Goal: Task Accomplishment & Management: Use online tool/utility

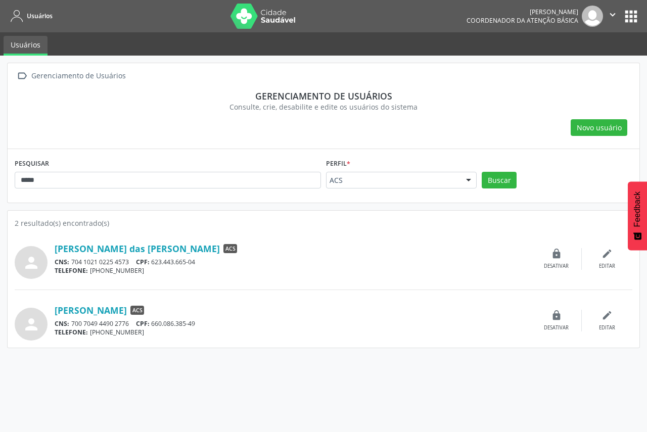
click at [631, 18] on button "apps" at bounding box center [631, 17] width 18 height 18
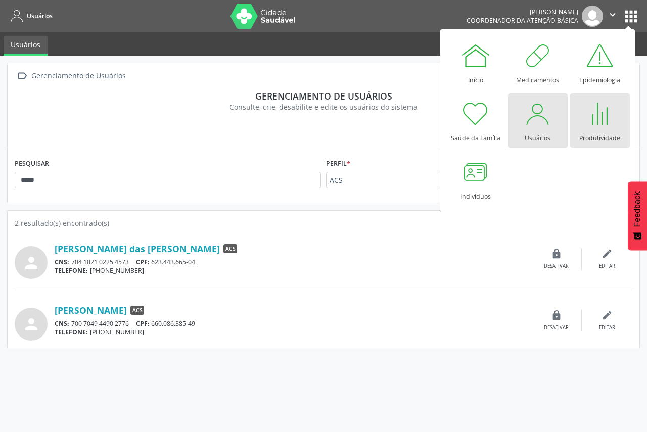
click at [599, 133] on div "Produtividade" at bounding box center [599, 136] width 41 height 14
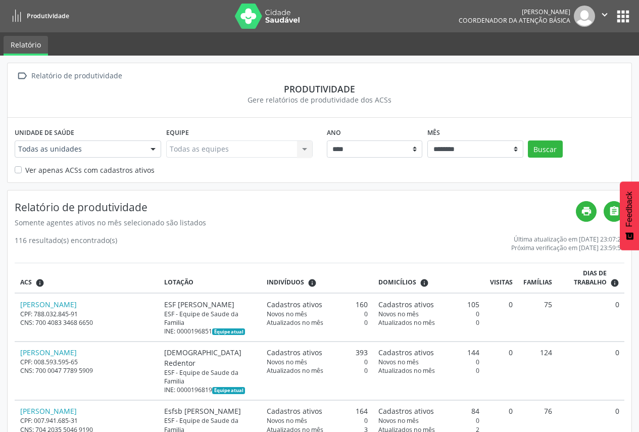
click at [154, 149] on div at bounding box center [153, 149] width 15 height 17
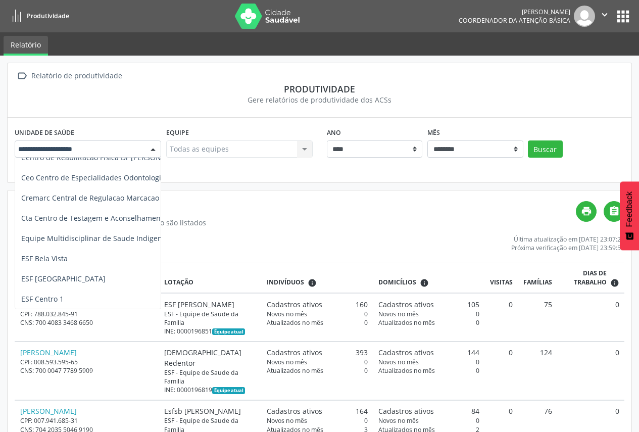
scroll to position [101, 0]
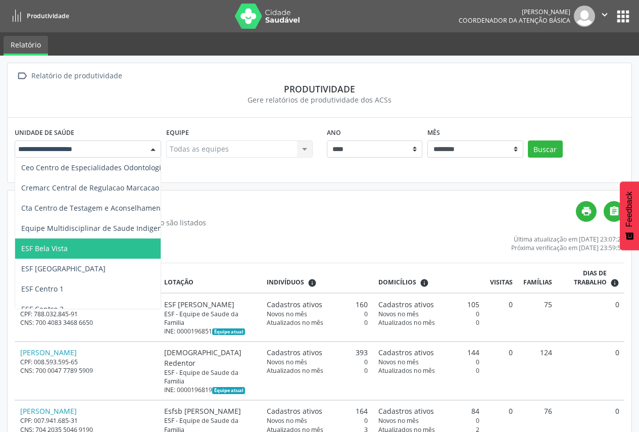
click at [105, 256] on span "ESF Bela Vista" at bounding box center [136, 249] width 242 height 20
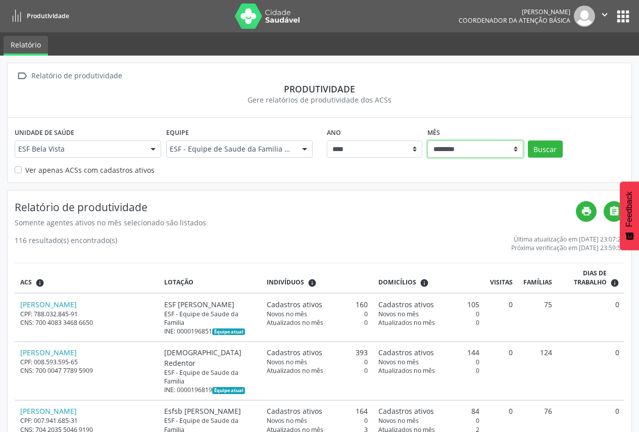
click at [516, 152] on select "******** ****** ***** ***** **** ***** ***** ********* *******" at bounding box center [476, 149] width 96 height 17
select select "**"
click at [428, 141] on select "******** ****** ***** ***** **** ***** ***** ********* *******" at bounding box center [476, 149] width 96 height 17
click at [550, 149] on button "Buscar" at bounding box center [545, 149] width 35 height 17
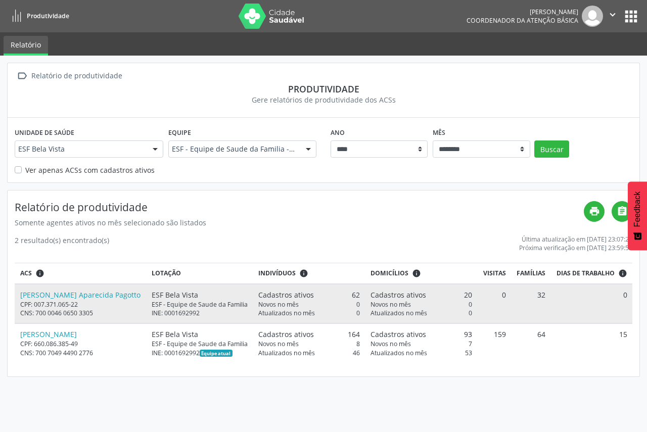
drag, startPoint x: 13, startPoint y: 296, endPoint x: 107, endPoint y: 292, distance: 94.1
click at [107, 292] on div "Relatório de produtividade Somente agentes ativos no mês selecionado são listad…" at bounding box center [324, 284] width 632 height 187
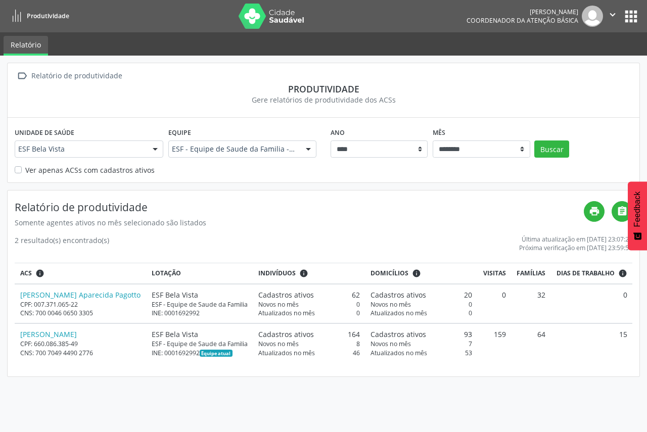
click at [114, 243] on div "2 resultado(s) encontrado(s) Última atualização em [DATE] 23:07:24 Próxima veri…" at bounding box center [324, 243] width 618 height 17
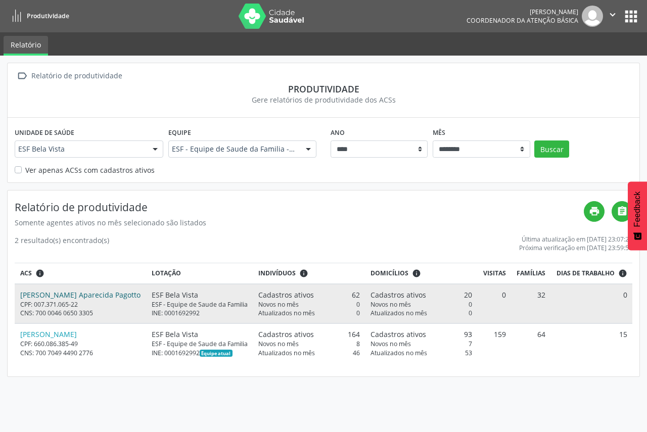
drag, startPoint x: 108, startPoint y: 297, endPoint x: 21, endPoint y: 297, distance: 87.4
click at [21, 297] on div "[PERSON_NAME] Aparecida Pagotto" at bounding box center [80, 295] width 121 height 11
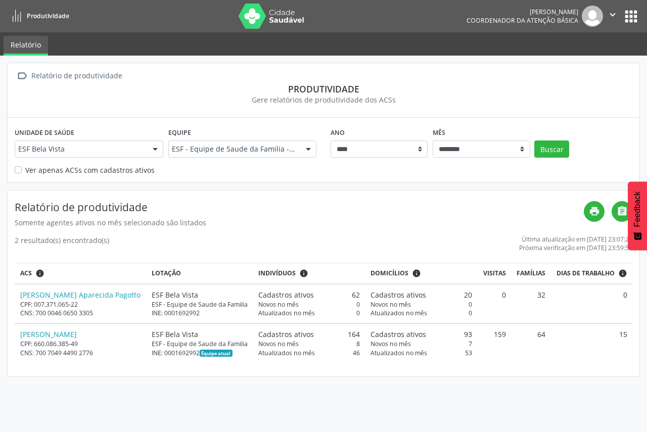
copy link "[PERSON_NAME] Aparecida Pagotto"
click at [596, 212] on icon "print" at bounding box center [594, 211] width 11 height 11
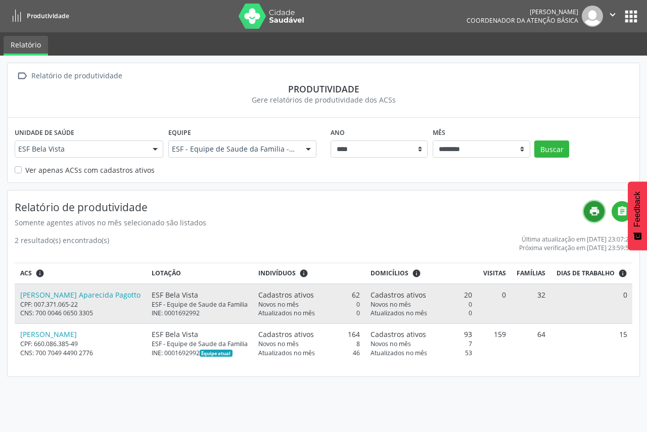
copy link "[PERSON_NAME] Aparecida Pagotto"
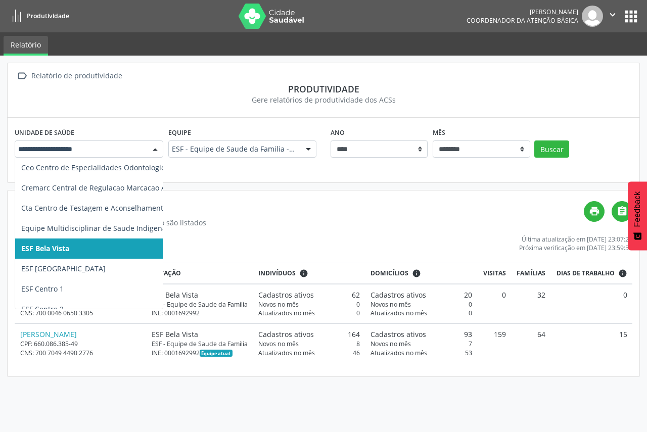
click at [155, 149] on div at bounding box center [155, 149] width 15 height 17
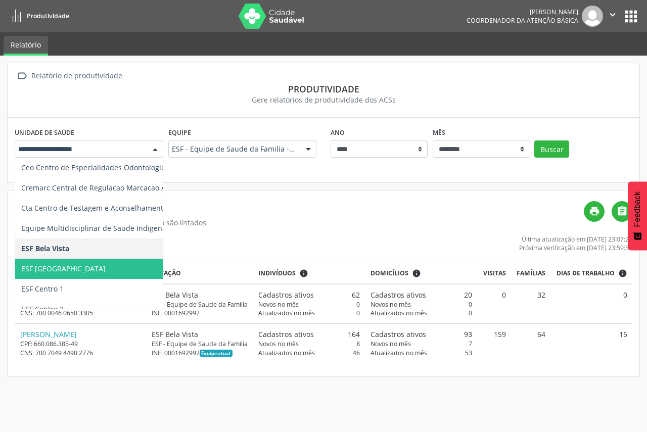
click at [98, 274] on span "ESF [GEOGRAPHIC_DATA]" at bounding box center [136, 269] width 242 height 20
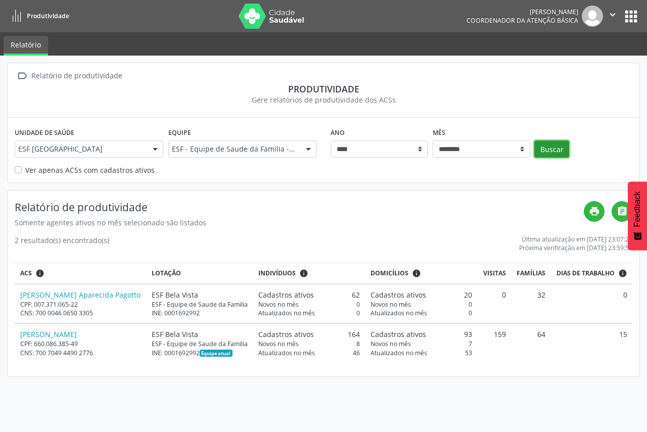
click at [562, 151] on button "Buscar" at bounding box center [551, 149] width 35 height 17
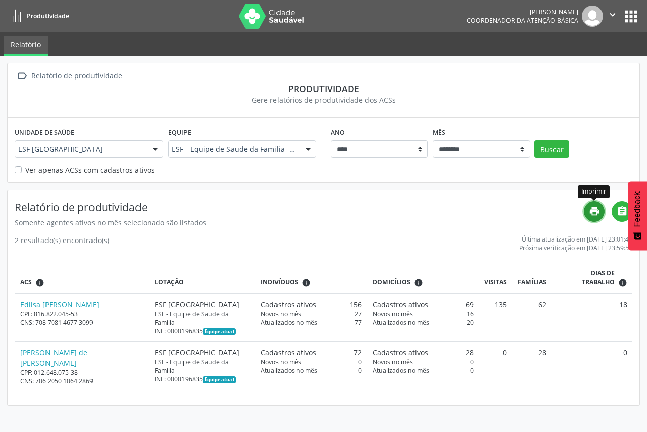
click at [594, 213] on icon "print" at bounding box center [594, 211] width 11 height 11
click at [157, 150] on div at bounding box center [155, 149] width 15 height 17
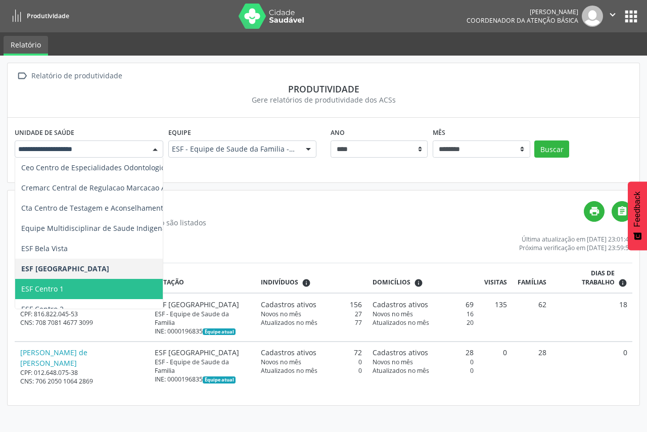
click at [92, 280] on span "ESF Centro 1" at bounding box center [136, 289] width 242 height 20
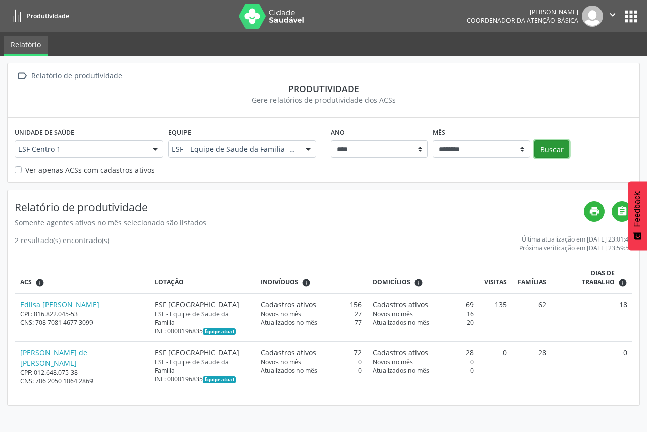
click at [555, 150] on button "Buscar" at bounding box center [551, 149] width 35 height 17
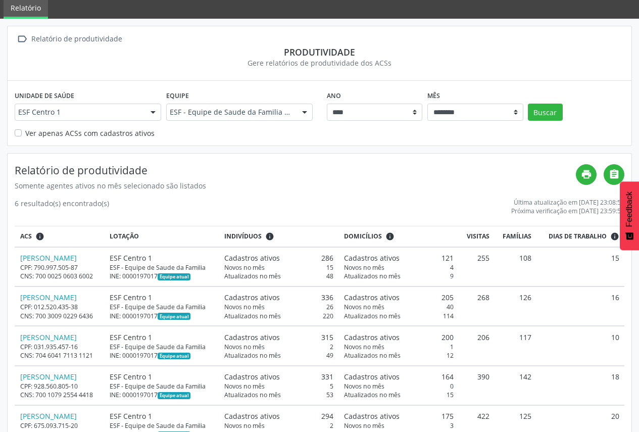
scroll to position [111, 0]
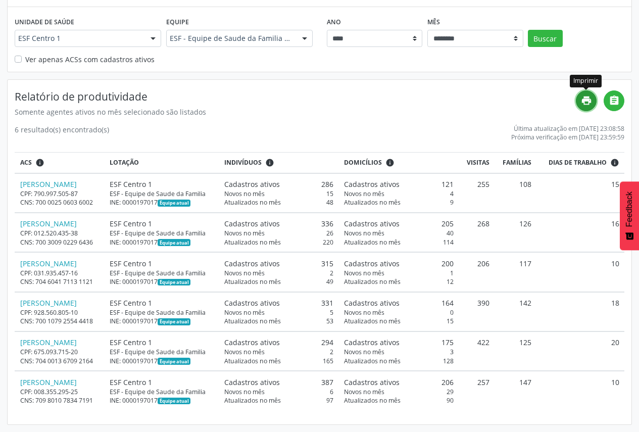
click at [589, 101] on icon "print" at bounding box center [586, 100] width 11 height 11
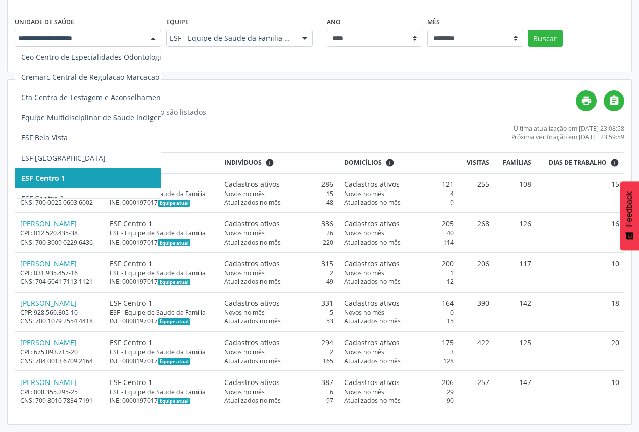
click at [149, 35] on div at bounding box center [153, 38] width 15 height 17
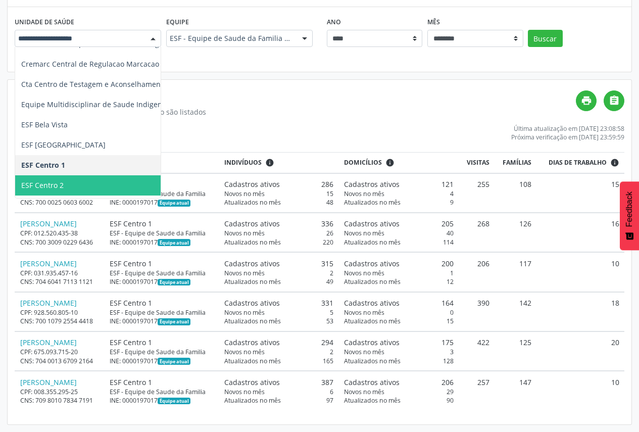
scroll to position [121, 0]
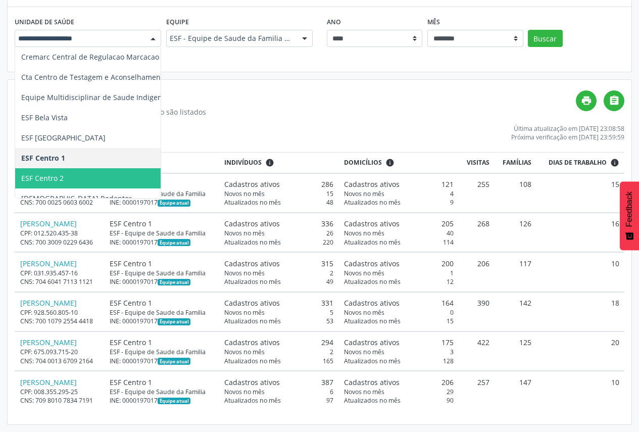
click at [133, 179] on span "ESF Centro 2" at bounding box center [136, 178] width 242 height 20
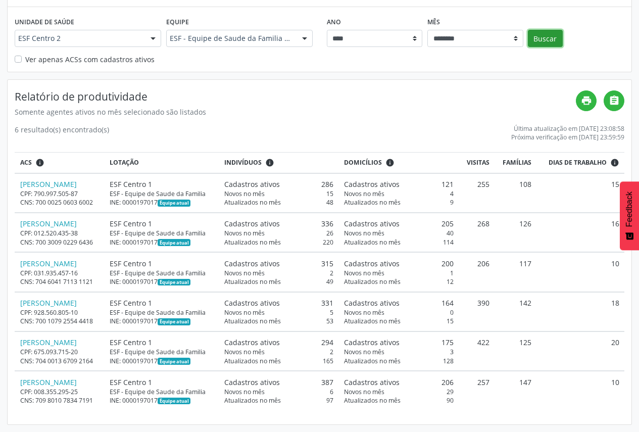
click at [551, 41] on button "Buscar" at bounding box center [545, 38] width 35 height 17
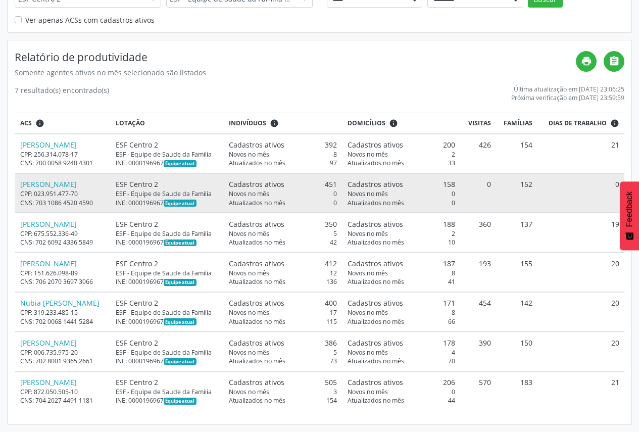
scroll to position [171, 0]
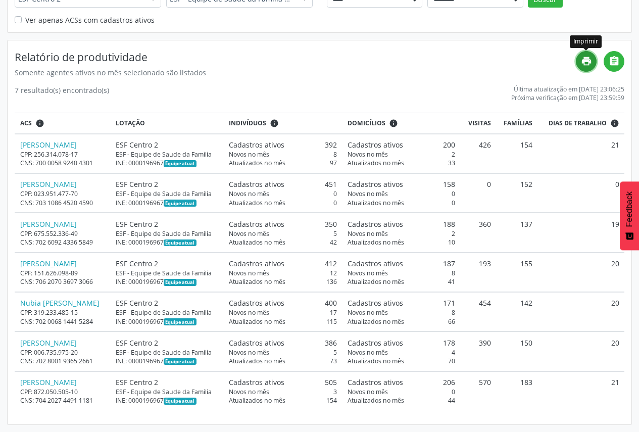
click at [586, 56] on icon "print" at bounding box center [586, 61] width 11 height 11
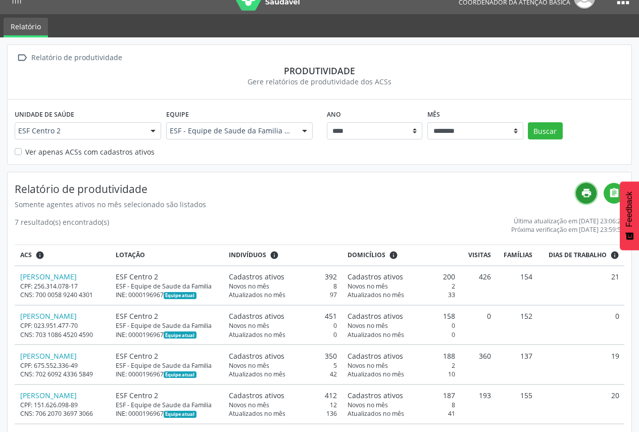
scroll to position [0, 0]
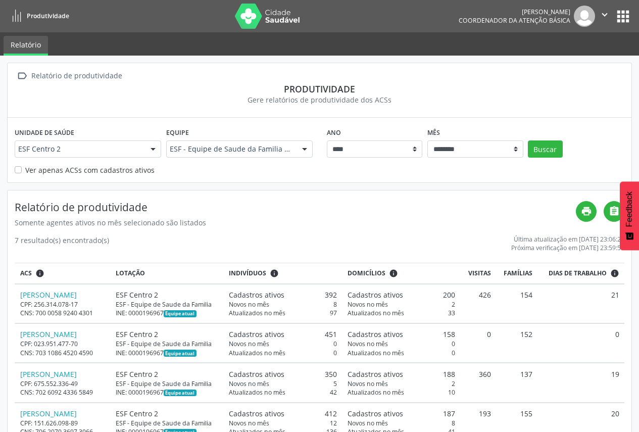
click at [624, 18] on button "apps" at bounding box center [624, 17] width 18 height 18
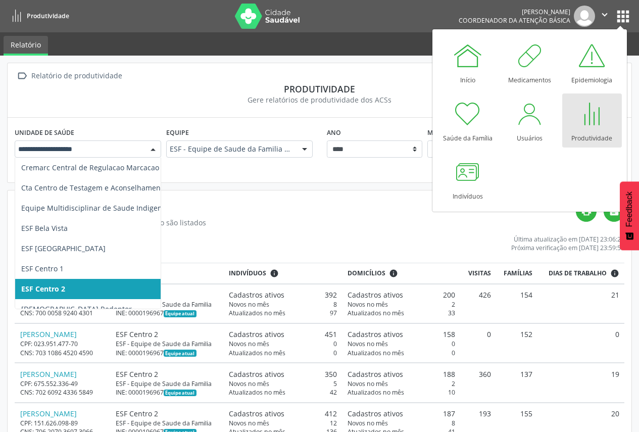
click at [152, 147] on div at bounding box center [153, 149] width 15 height 17
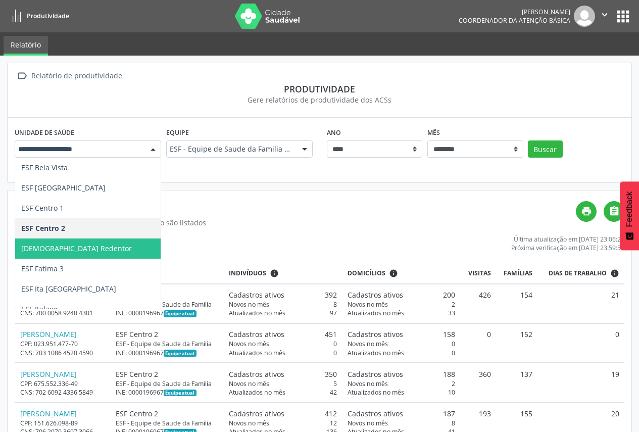
scroll to position [202, 0]
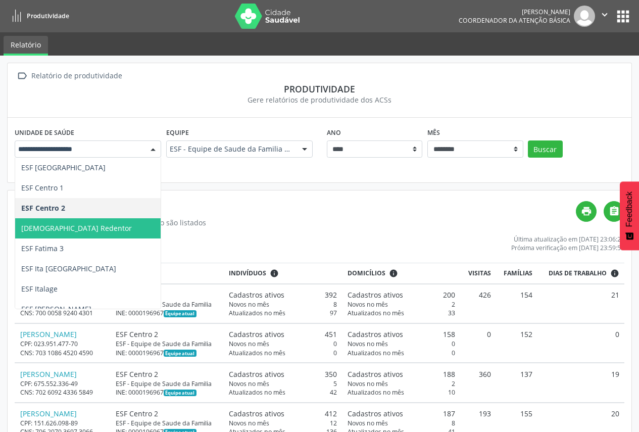
click at [115, 230] on span "[DEMOGRAPHIC_DATA] Redentor" at bounding box center [136, 228] width 242 height 20
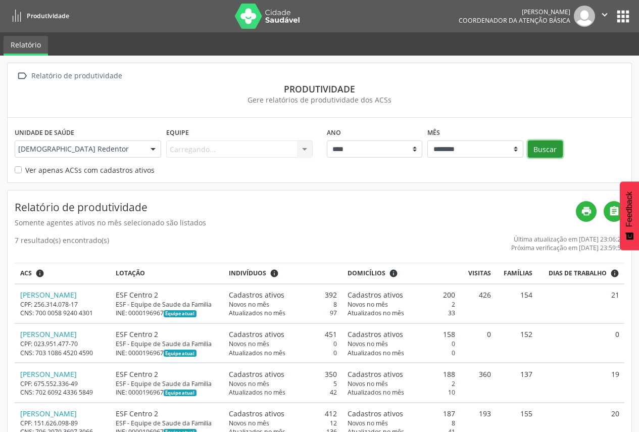
click at [562, 148] on button "Buscar" at bounding box center [545, 149] width 35 height 17
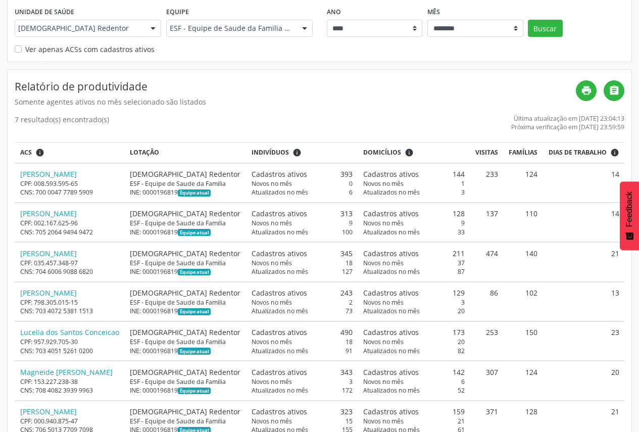
scroll to position [150, 0]
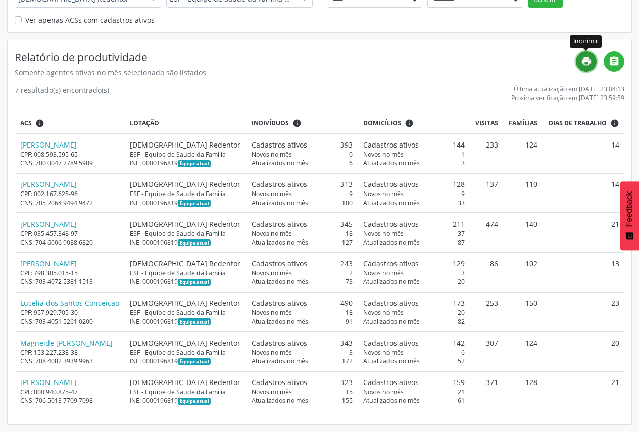
click at [590, 61] on icon "print" at bounding box center [586, 61] width 11 height 11
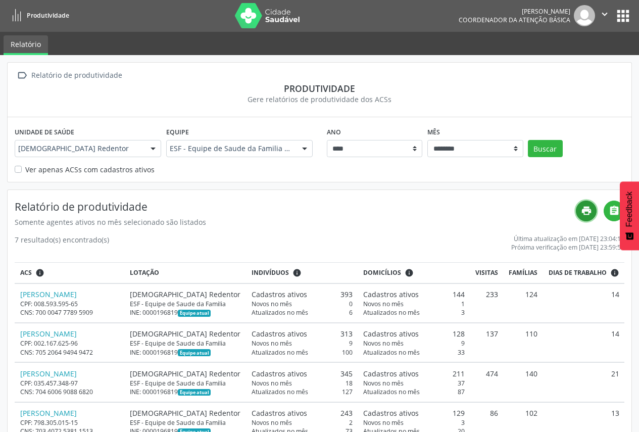
scroll to position [0, 0]
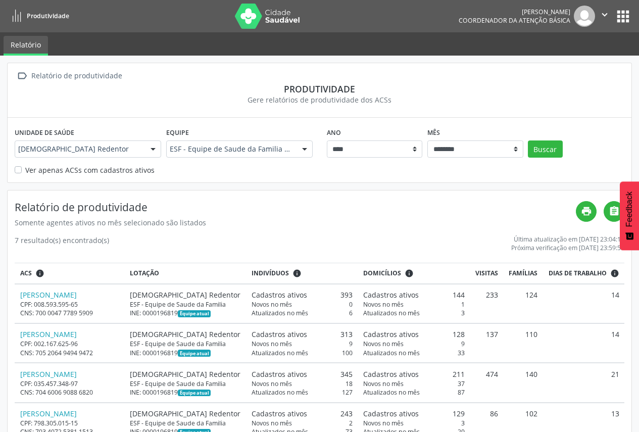
click at [151, 149] on div at bounding box center [153, 149] width 15 height 17
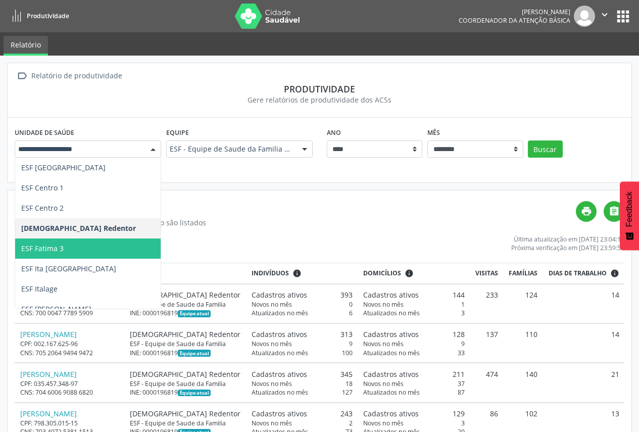
click at [106, 247] on span "ESF Fatima 3" at bounding box center [136, 249] width 242 height 20
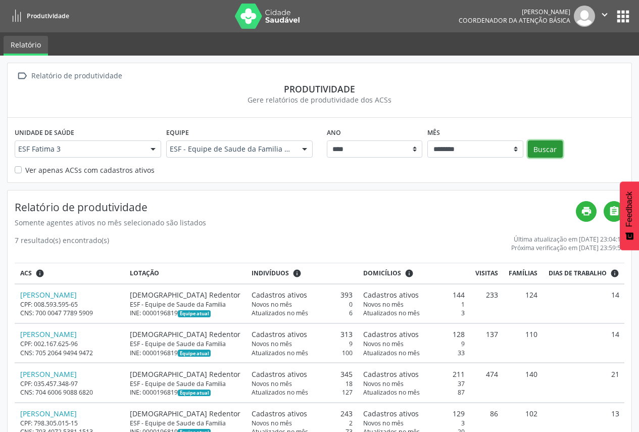
click at [545, 151] on button "Buscar" at bounding box center [545, 149] width 35 height 17
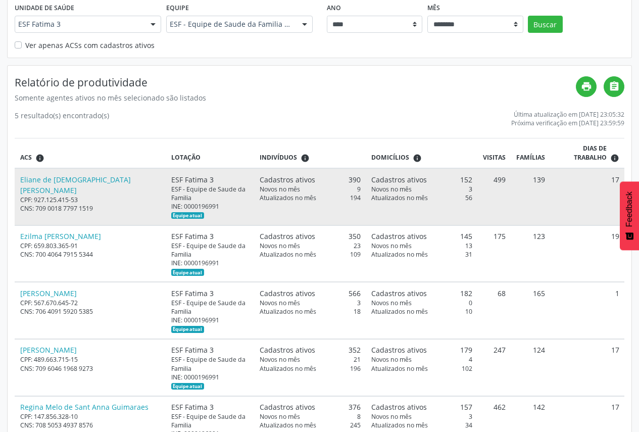
scroll to position [125, 0]
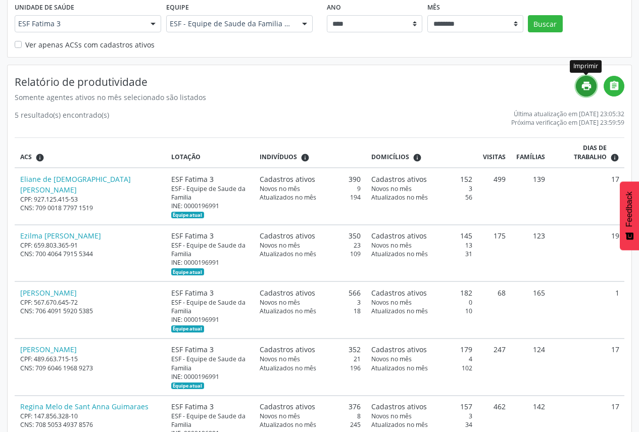
click at [583, 87] on icon "print" at bounding box center [586, 85] width 11 height 11
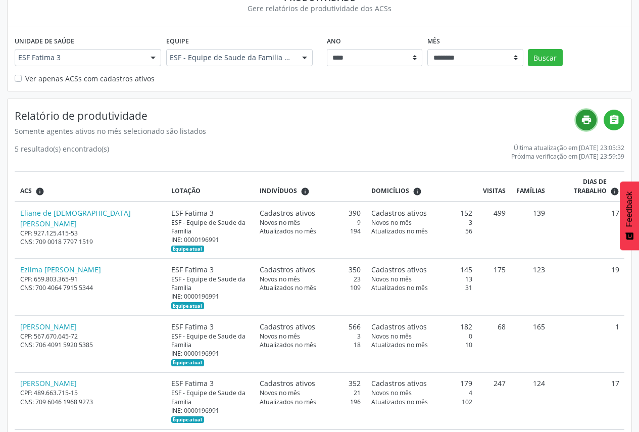
scroll to position [75, 0]
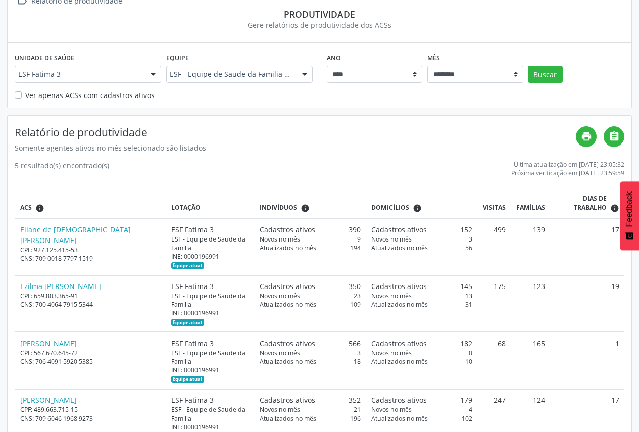
click at [153, 72] on div at bounding box center [153, 74] width 15 height 17
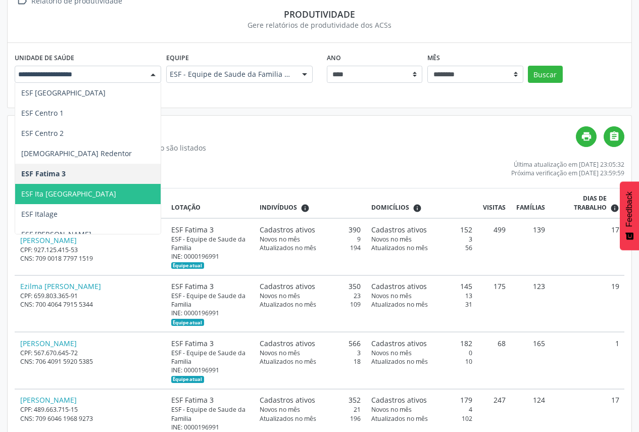
click at [140, 192] on span "ESF Ita [GEOGRAPHIC_DATA]" at bounding box center [136, 194] width 242 height 20
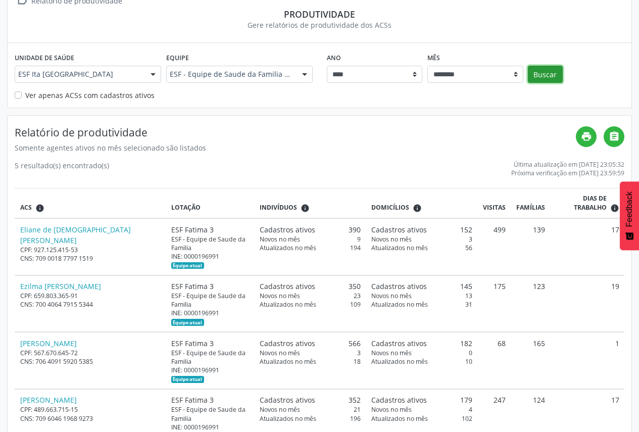
click at [542, 82] on button "Buscar" at bounding box center [545, 74] width 35 height 17
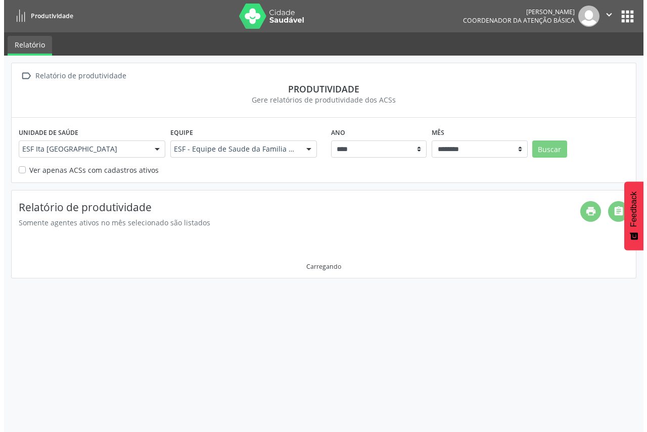
scroll to position [0, 0]
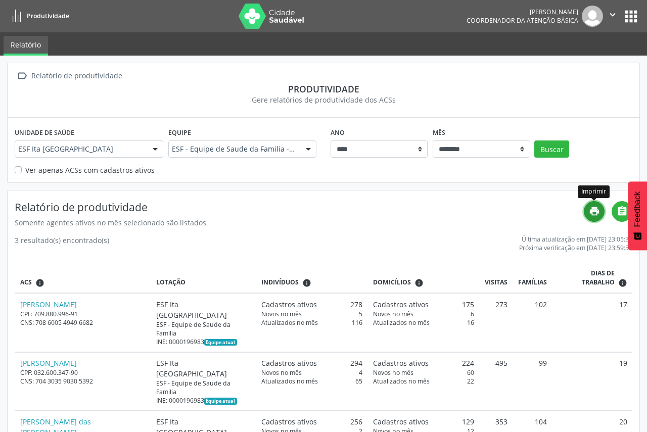
click at [595, 210] on icon "print" at bounding box center [594, 211] width 11 height 11
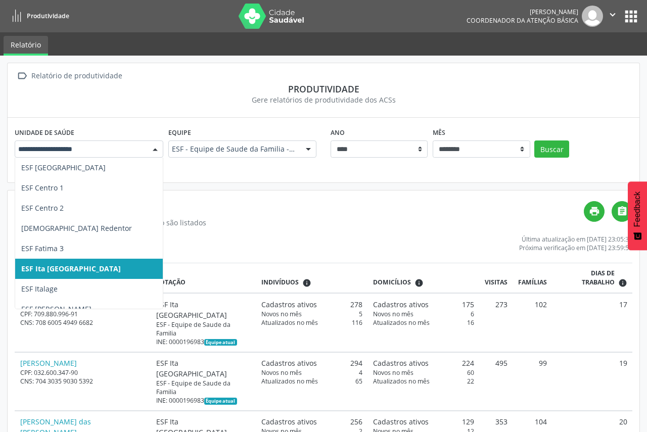
click at [150, 149] on div at bounding box center [155, 149] width 15 height 17
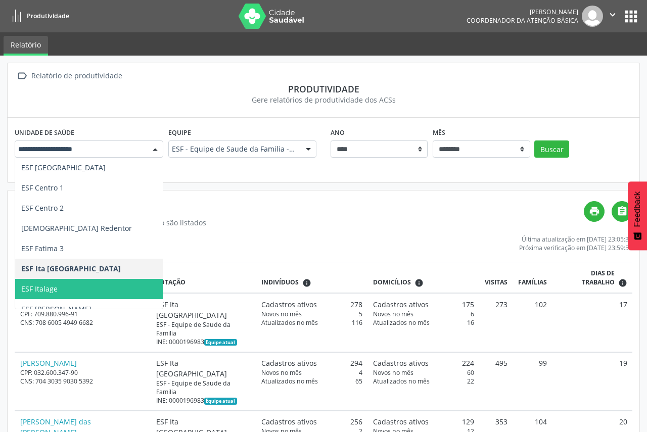
click at [139, 284] on span "ESF Italage" at bounding box center [136, 289] width 242 height 20
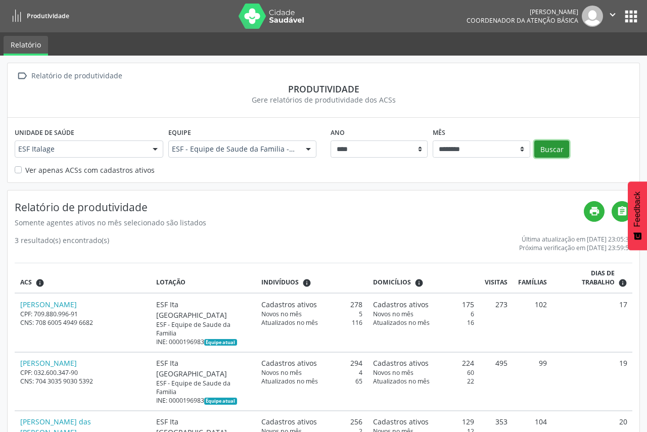
click at [561, 156] on button "Buscar" at bounding box center [551, 149] width 35 height 17
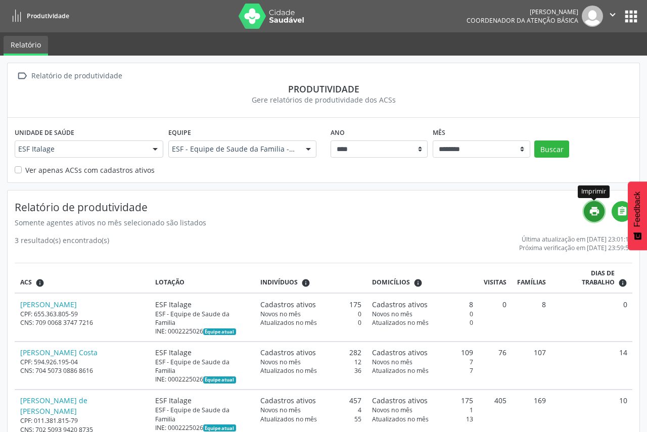
click at [592, 213] on icon "print" at bounding box center [594, 211] width 11 height 11
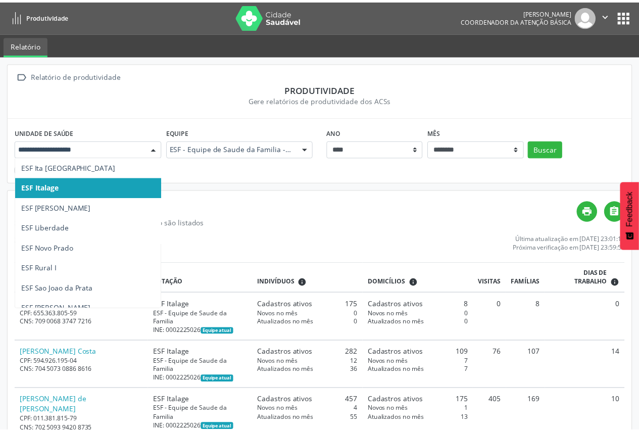
scroll to position [323, 0]
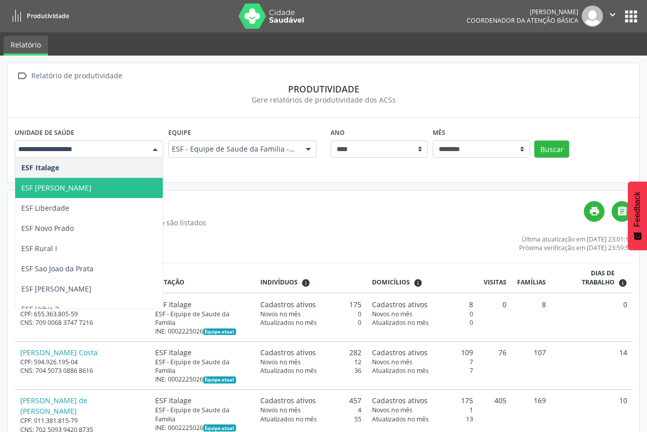
click at [98, 196] on span "ESF [PERSON_NAME]" at bounding box center [136, 188] width 242 height 20
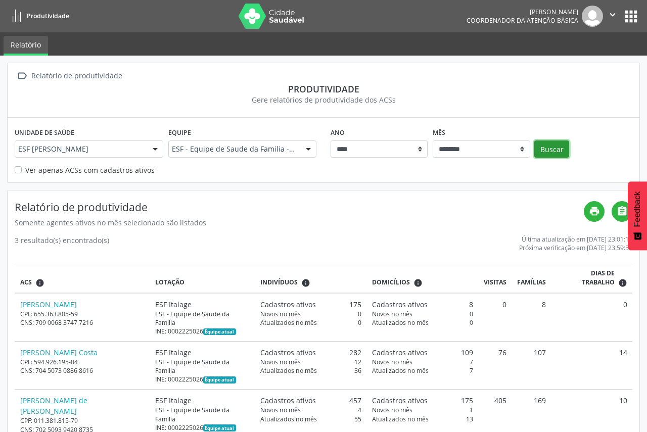
click at [545, 155] on button "Buscar" at bounding box center [551, 149] width 35 height 17
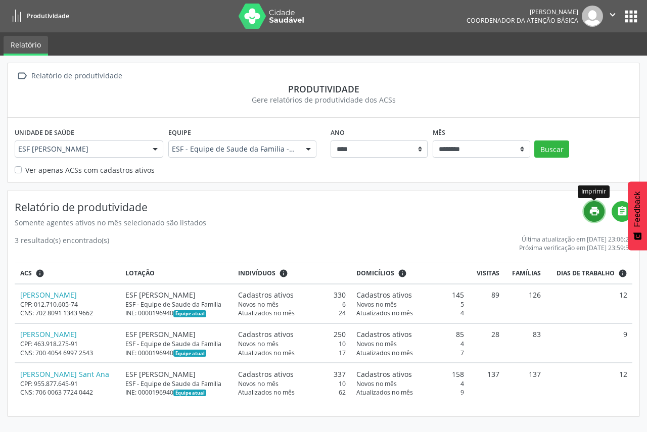
click at [598, 212] on icon "print" at bounding box center [594, 211] width 11 height 11
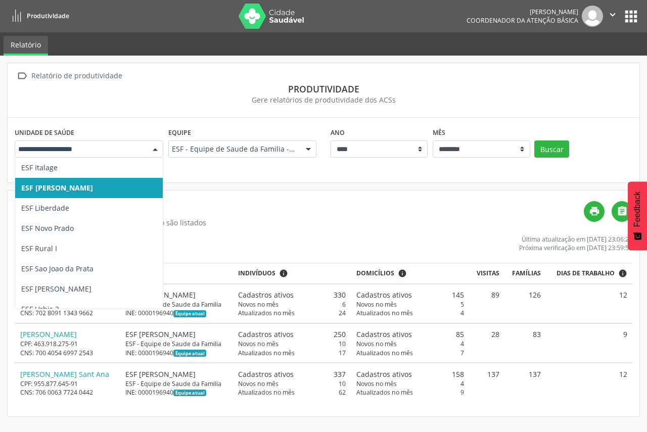
click at [149, 148] on div at bounding box center [155, 149] width 15 height 17
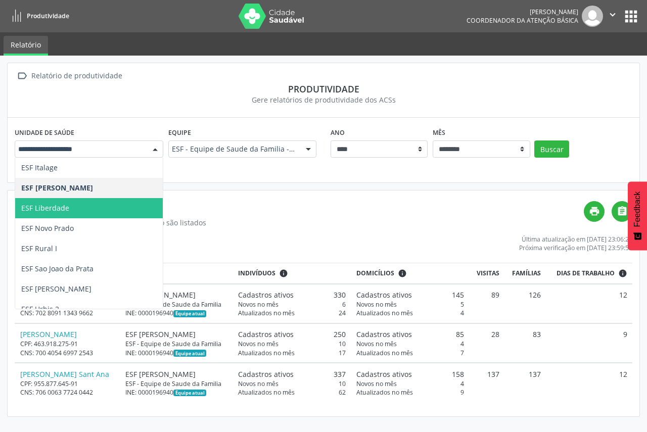
click at [121, 217] on span "ESF Liberdade" at bounding box center [136, 208] width 242 height 20
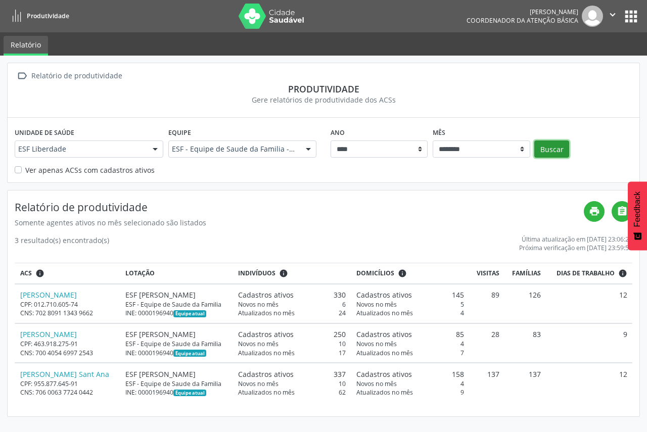
click at [562, 153] on button "Buscar" at bounding box center [551, 149] width 35 height 17
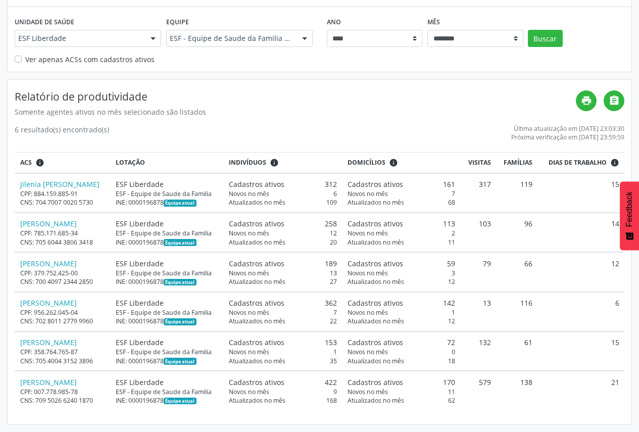
scroll to position [174, 0]
click at [589, 95] on icon "print" at bounding box center [586, 100] width 11 height 11
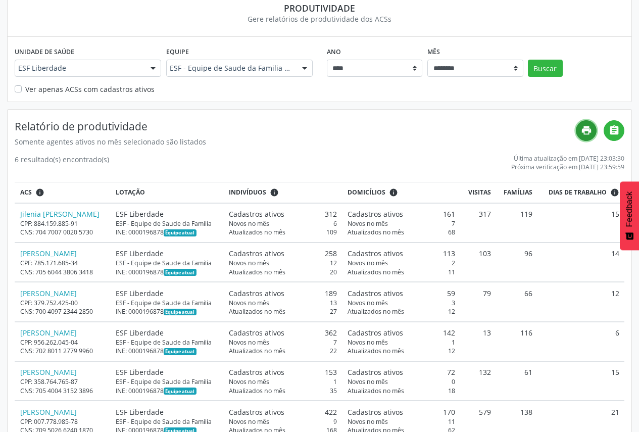
scroll to position [73, 0]
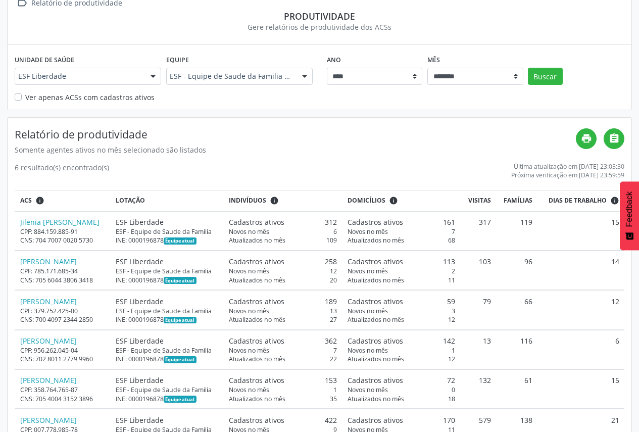
click at [152, 82] on div at bounding box center [153, 76] width 15 height 17
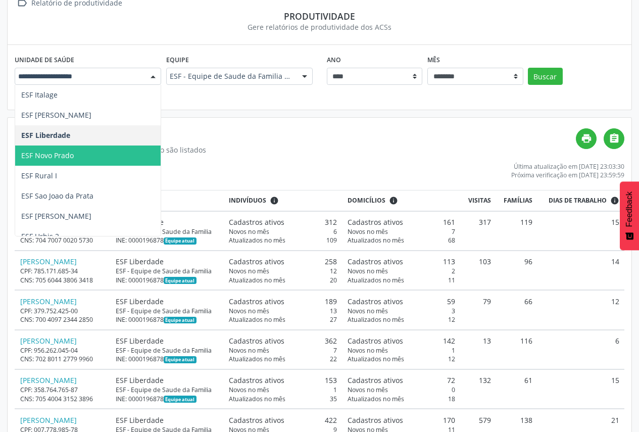
click at [129, 160] on span "ESF Novo Prado" at bounding box center [136, 156] width 242 height 20
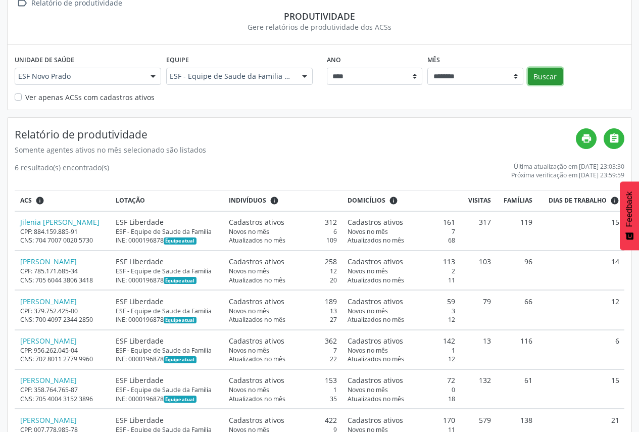
click at [549, 76] on button "Buscar" at bounding box center [545, 76] width 35 height 17
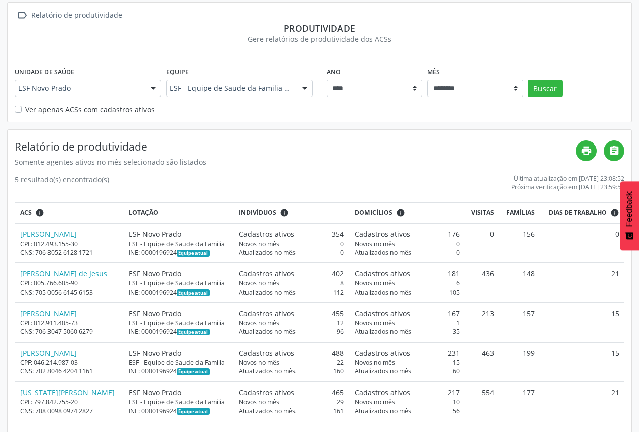
scroll to position [71, 0]
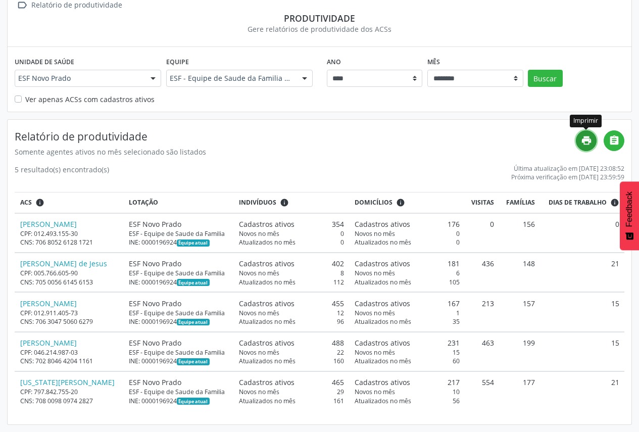
click at [582, 142] on icon "print" at bounding box center [586, 140] width 11 height 11
click at [156, 77] on div at bounding box center [153, 78] width 15 height 17
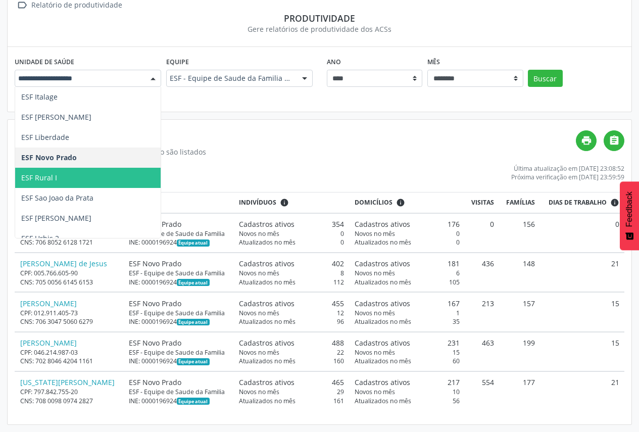
click at [126, 172] on span "ESF Rural I" at bounding box center [136, 178] width 242 height 20
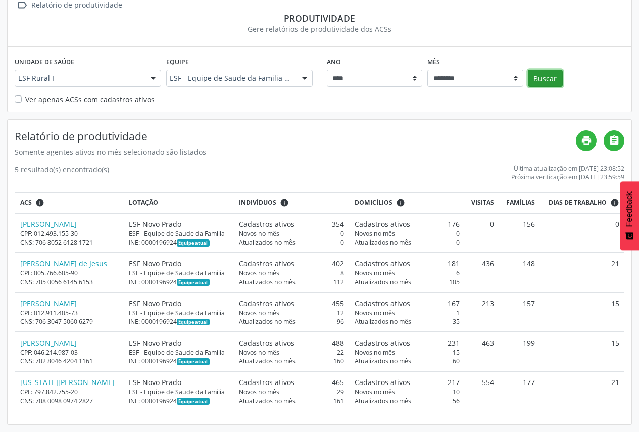
click at [552, 79] on button "Buscar" at bounding box center [545, 78] width 35 height 17
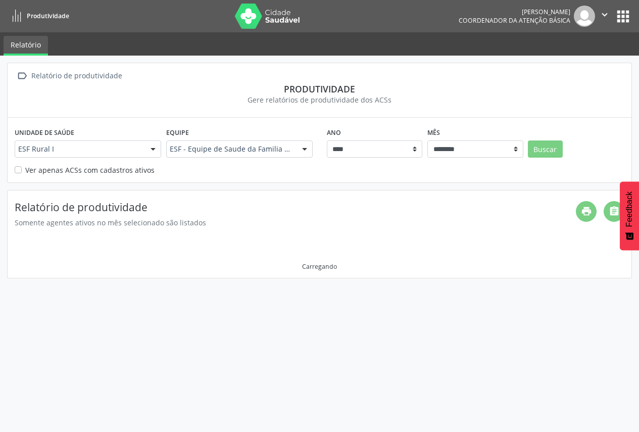
scroll to position [0, 0]
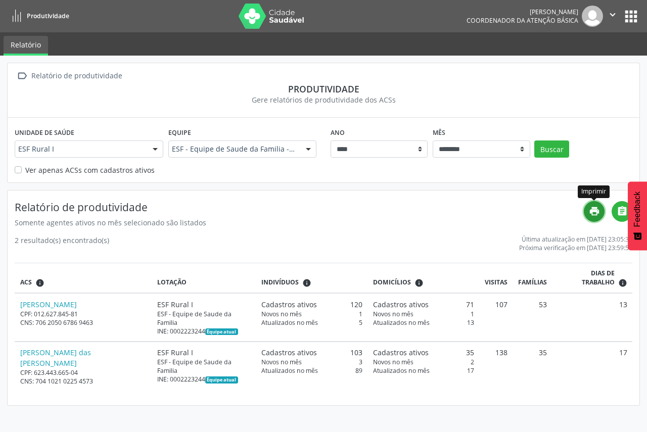
click at [589, 209] on icon "print" at bounding box center [594, 211] width 11 height 11
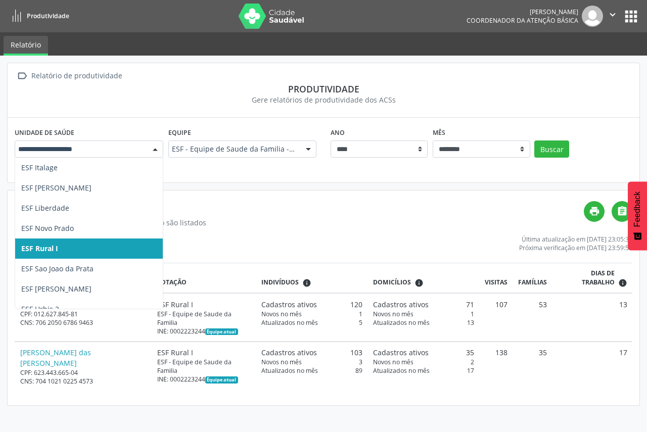
click at [151, 149] on div at bounding box center [155, 149] width 15 height 17
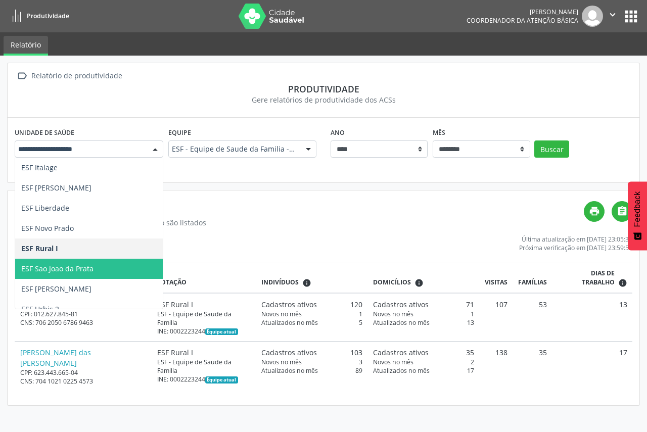
click at [140, 261] on span "ESF Sao Joao da Prata" at bounding box center [136, 269] width 242 height 20
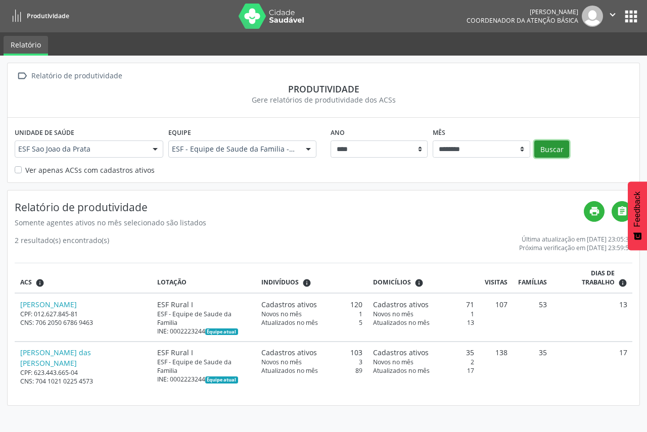
click at [561, 147] on button "Buscar" at bounding box center [551, 149] width 35 height 17
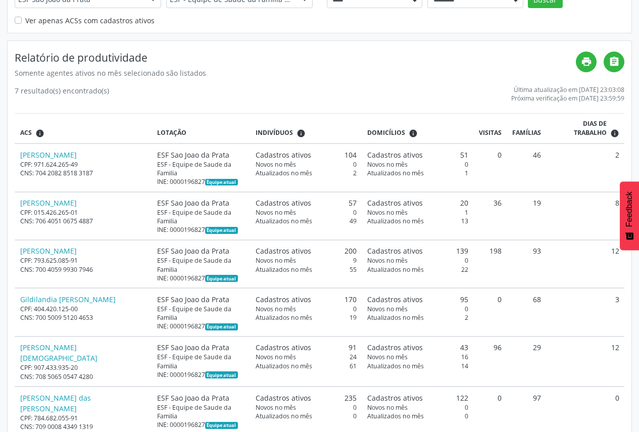
scroll to position [20, 0]
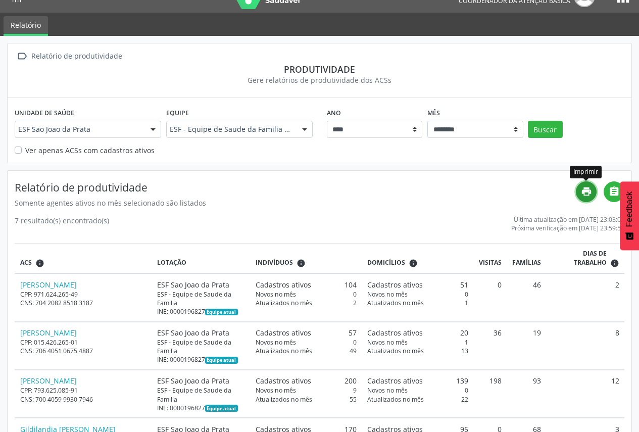
click at [589, 189] on icon "print" at bounding box center [586, 191] width 11 height 11
click at [151, 130] on div at bounding box center [153, 129] width 15 height 17
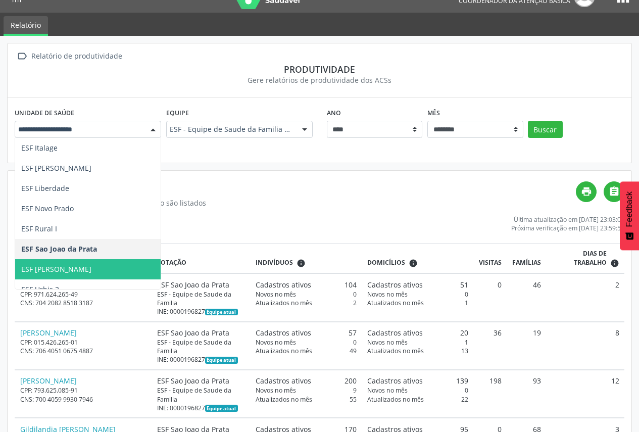
click at [86, 261] on span "ESF [PERSON_NAME]" at bounding box center [136, 269] width 242 height 20
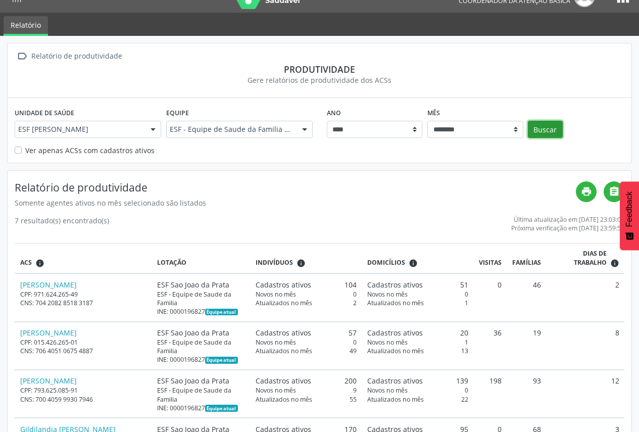
click at [548, 134] on button "Buscar" at bounding box center [545, 129] width 35 height 17
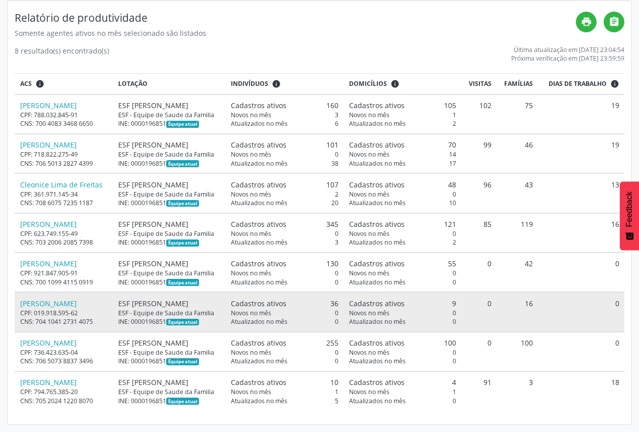
scroll to position [0, 0]
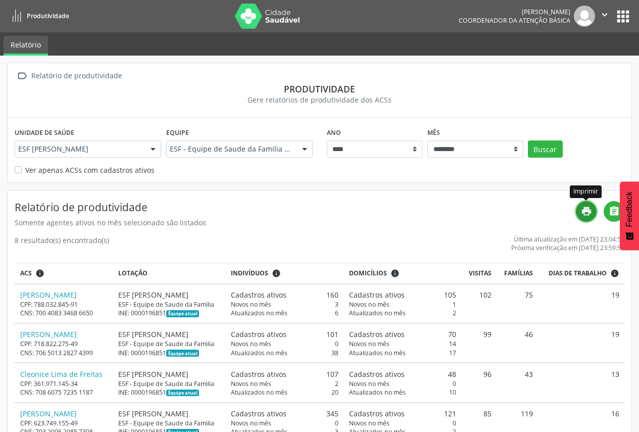
click at [592, 214] on link "print" at bounding box center [586, 211] width 21 height 21
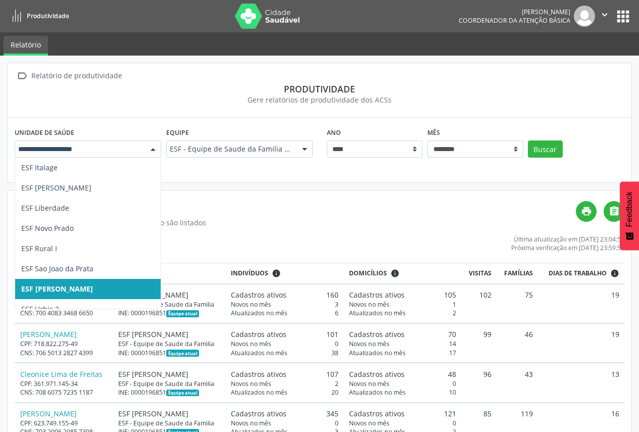
click at [144, 151] on div at bounding box center [88, 149] width 147 height 17
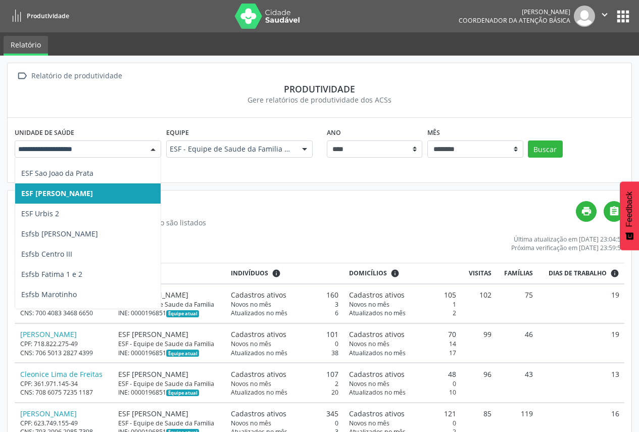
scroll to position [425, 0]
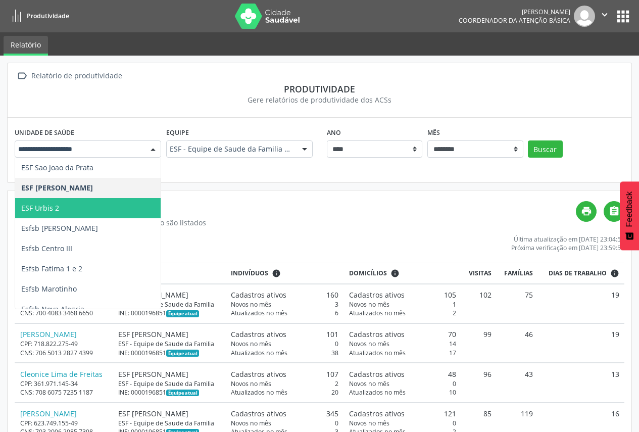
click at [82, 211] on span "ESF Urbis 2" at bounding box center [136, 208] width 242 height 20
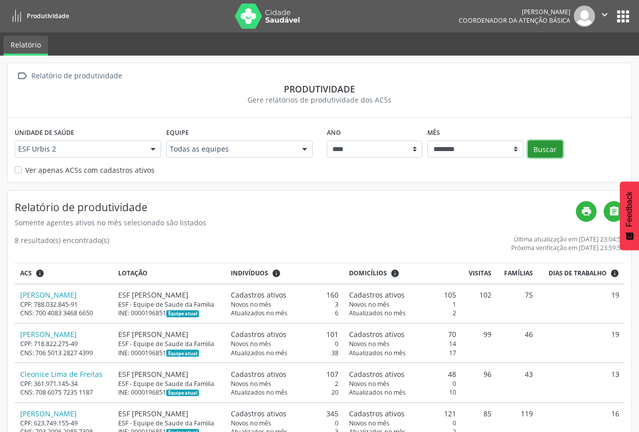
click at [546, 157] on button "Buscar" at bounding box center [545, 149] width 35 height 17
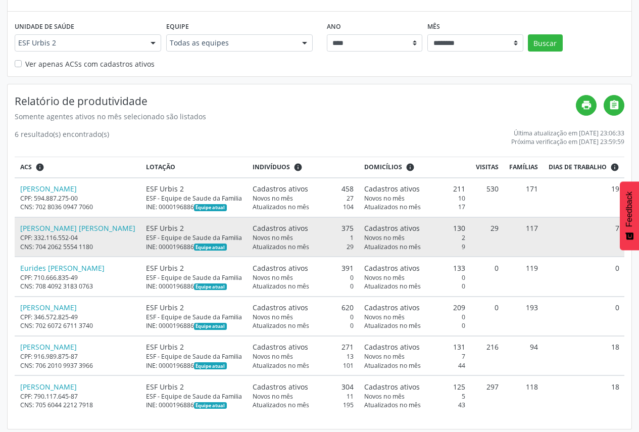
scroll to position [111, 0]
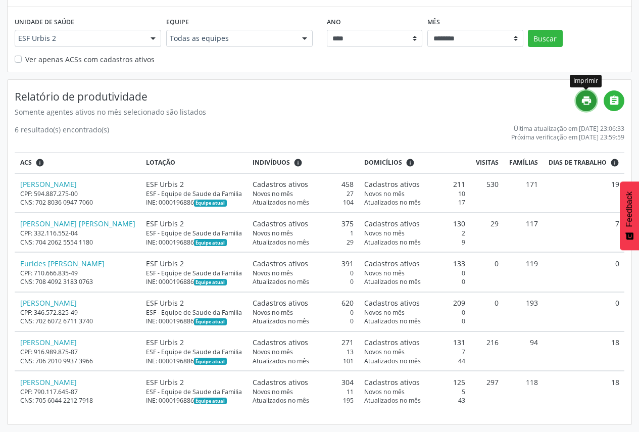
click at [586, 106] on icon "print" at bounding box center [586, 100] width 11 height 11
click at [143, 36] on div "ESF Urbis 2" at bounding box center [88, 38] width 147 height 17
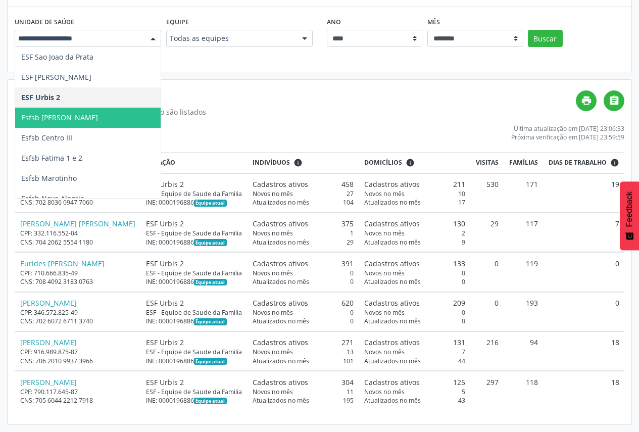
click at [128, 123] on span "Esfsb [PERSON_NAME]" at bounding box center [136, 118] width 242 height 20
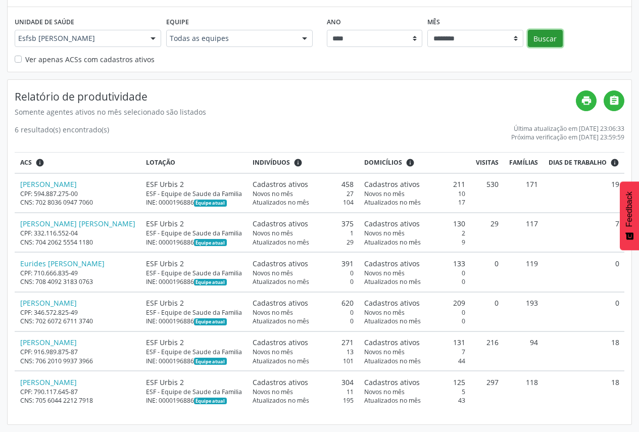
click at [539, 32] on button "Buscar" at bounding box center [545, 38] width 35 height 17
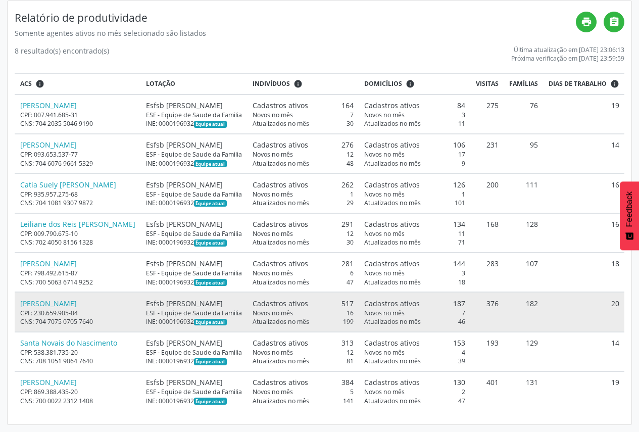
scroll to position [183, 0]
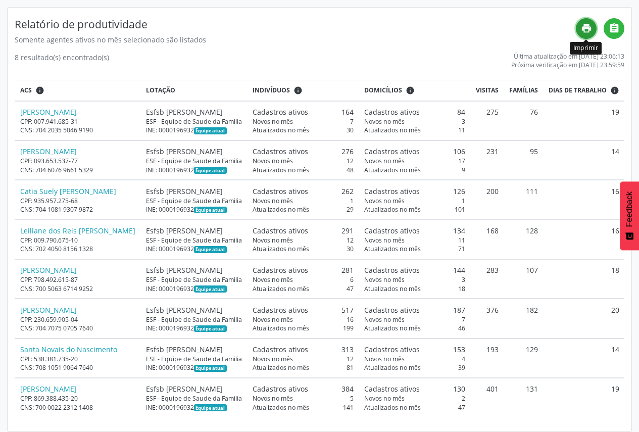
click at [584, 29] on icon "print" at bounding box center [586, 28] width 11 height 11
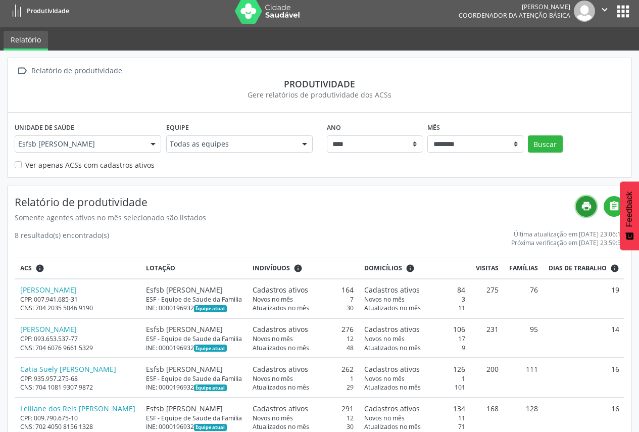
scroll to position [0, 0]
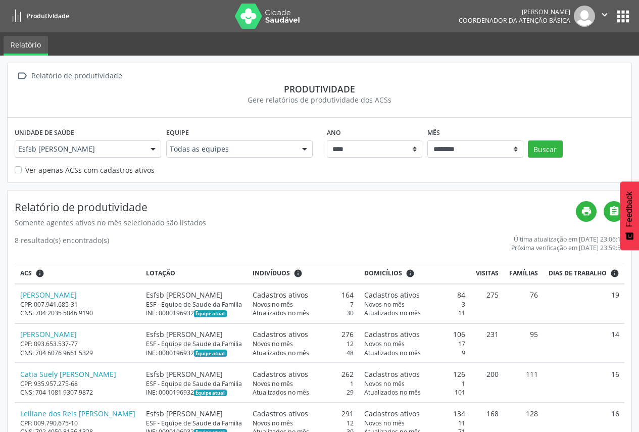
click at [149, 151] on div at bounding box center [153, 149] width 15 height 17
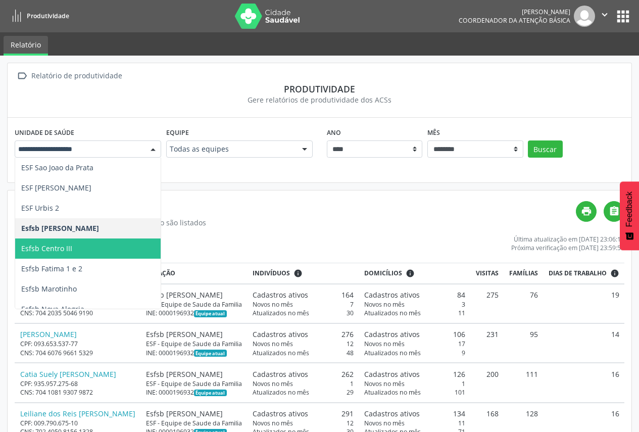
click at [121, 250] on span "Esfsb Centro III" at bounding box center [136, 249] width 242 height 20
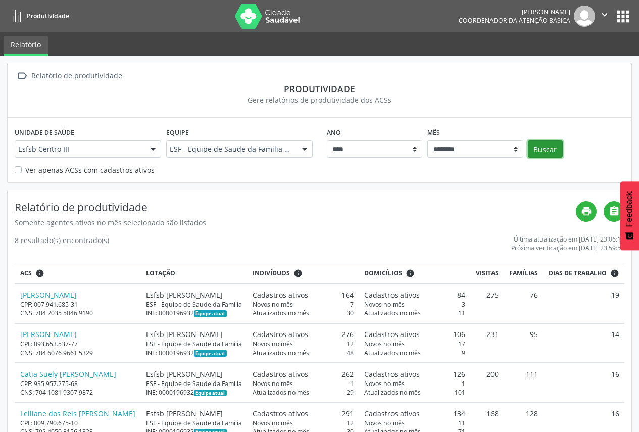
click at [545, 154] on button "Buscar" at bounding box center [545, 149] width 35 height 17
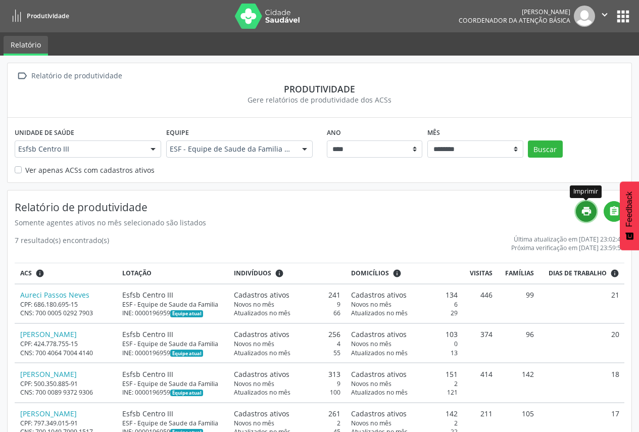
click at [588, 217] on icon "print" at bounding box center [586, 211] width 11 height 11
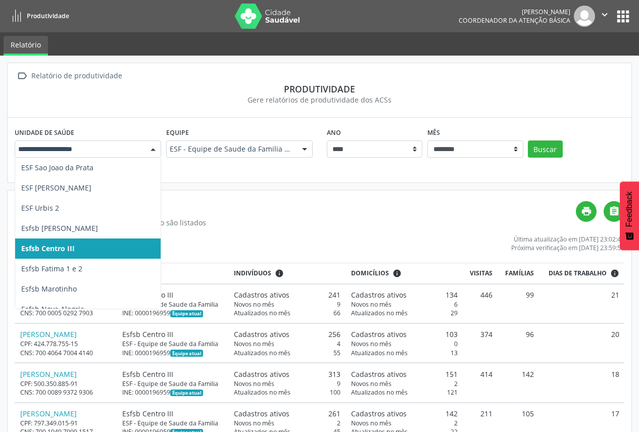
click at [150, 149] on div at bounding box center [153, 149] width 15 height 17
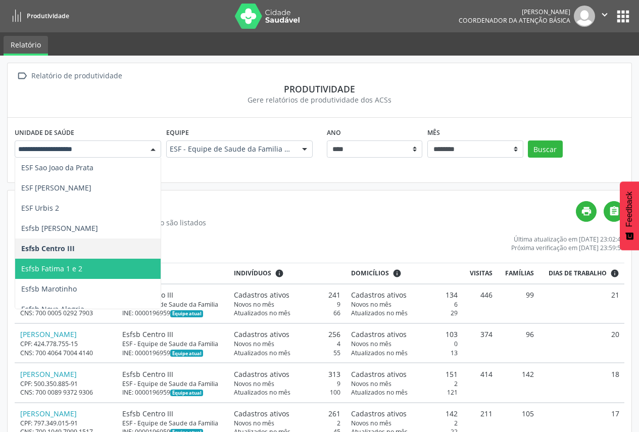
click at [121, 265] on span "Esfsb Fatima 1 e 2" at bounding box center [136, 269] width 242 height 20
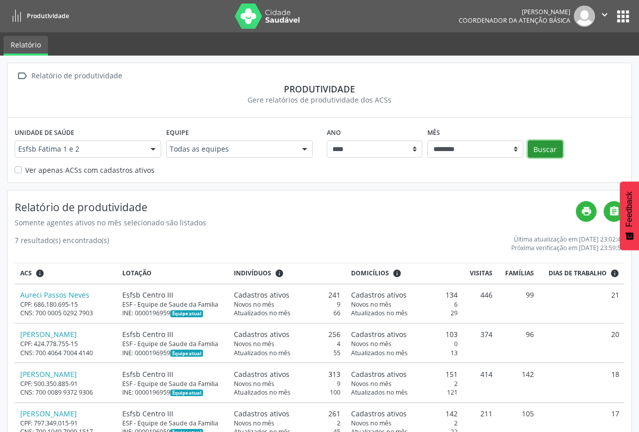
click at [550, 151] on button "Buscar" at bounding box center [545, 149] width 35 height 17
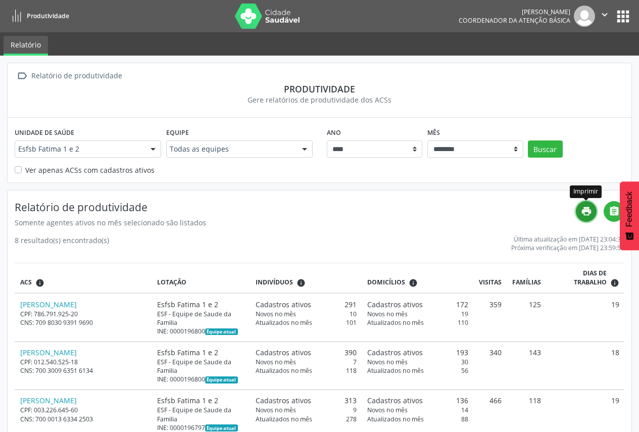
click at [586, 216] on icon "print" at bounding box center [586, 211] width 11 height 11
click at [152, 148] on div at bounding box center [153, 149] width 15 height 17
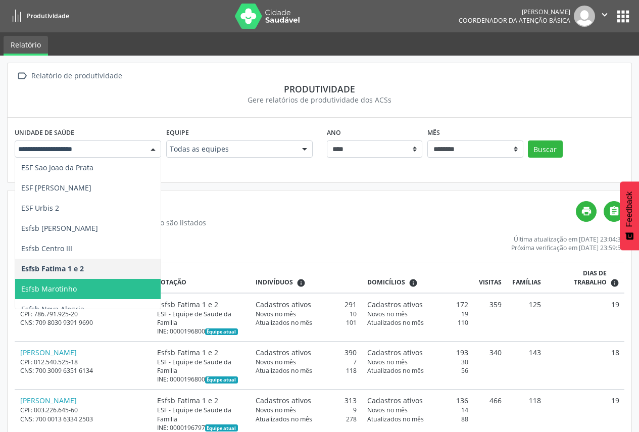
click at [110, 293] on span "Esfsb Marotinho" at bounding box center [136, 289] width 242 height 20
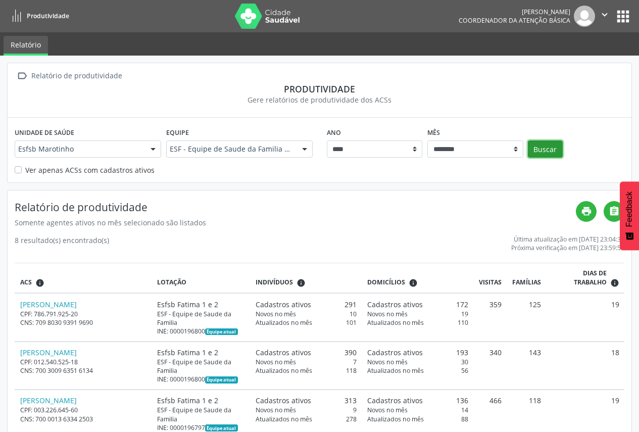
click at [549, 154] on button "Buscar" at bounding box center [545, 149] width 35 height 17
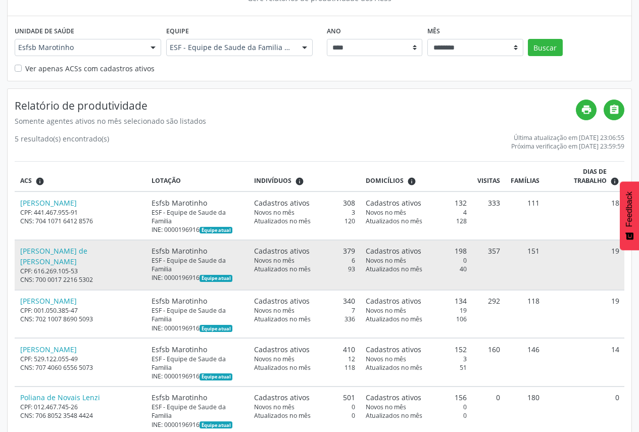
scroll to position [125, 0]
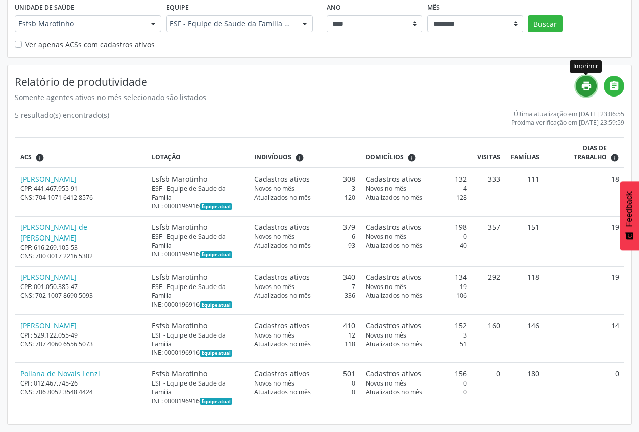
click at [587, 85] on icon "print" at bounding box center [586, 85] width 11 height 11
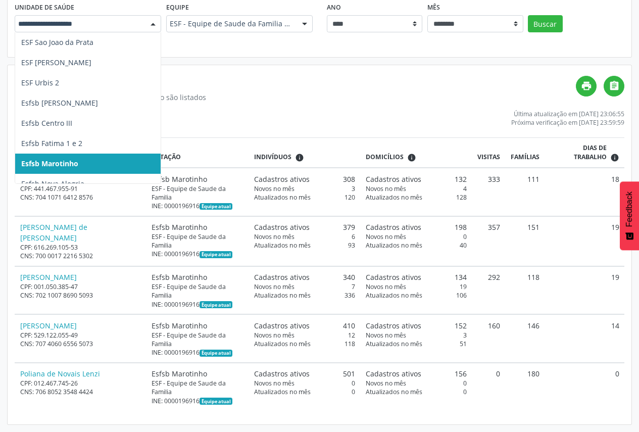
click at [149, 21] on div at bounding box center [153, 24] width 15 height 17
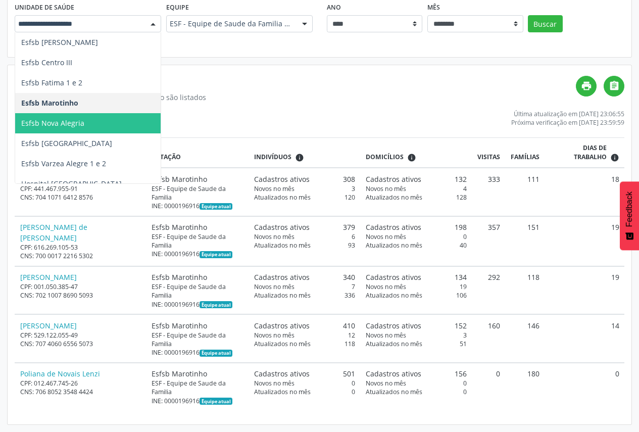
scroll to position [505, 0]
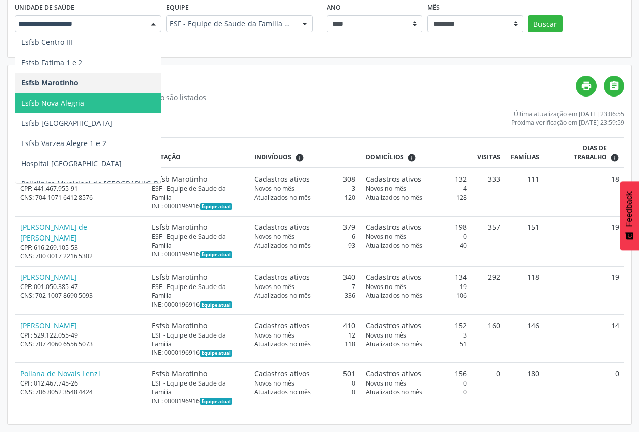
click at [114, 97] on span "Esfsb Nova Alegria" at bounding box center [136, 103] width 242 height 20
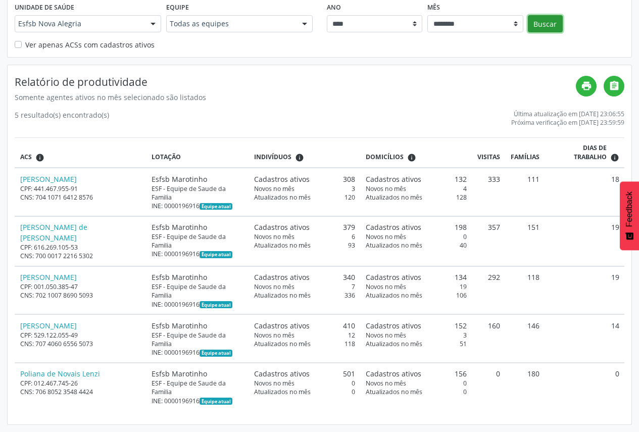
click at [540, 25] on button "Buscar" at bounding box center [545, 23] width 35 height 17
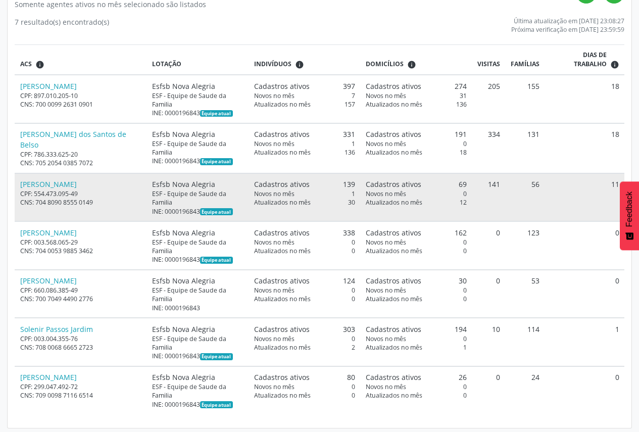
scroll to position [222, 0]
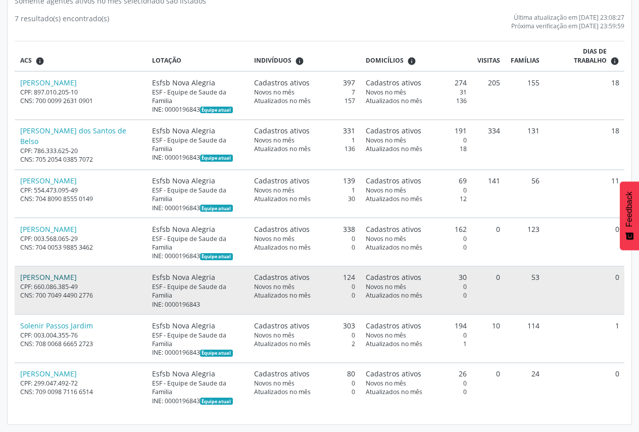
drag, startPoint x: 6, startPoint y: 281, endPoint x: 53, endPoint y: 279, distance: 47.1
click at [53, 279] on div " Relatório de produtividade Produtividade Gere relatórios de produtividade dos…" at bounding box center [319, 133] width 639 height 598
click at [101, 280] on div "[PERSON_NAME]" at bounding box center [80, 277] width 121 height 11
drag, startPoint x: 101, startPoint y: 280, endPoint x: 21, endPoint y: 282, distance: 79.4
click at [21, 282] on div "[PERSON_NAME]" at bounding box center [80, 277] width 121 height 11
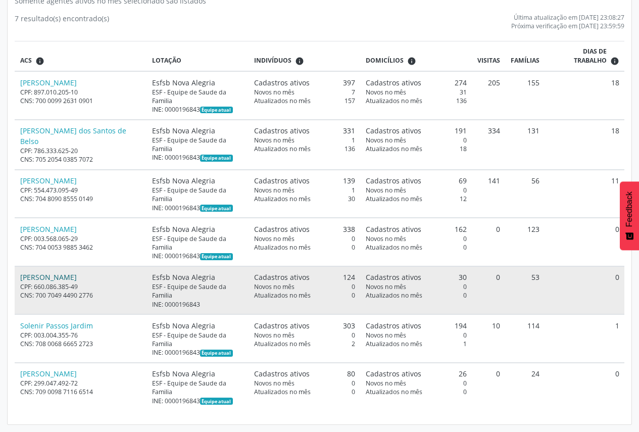
copy link "[PERSON_NAME]"
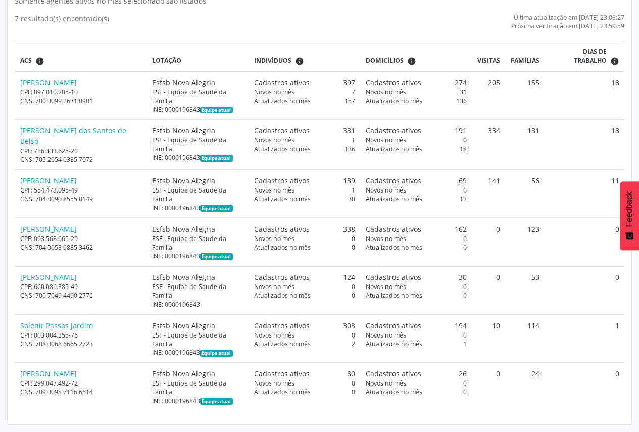
copy link "[PERSON_NAME]"
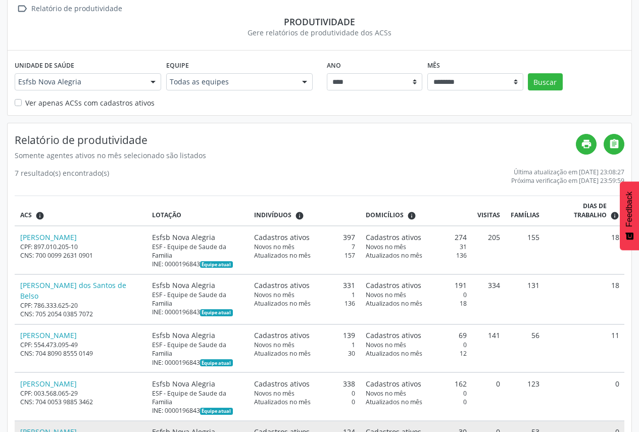
scroll to position [0, 0]
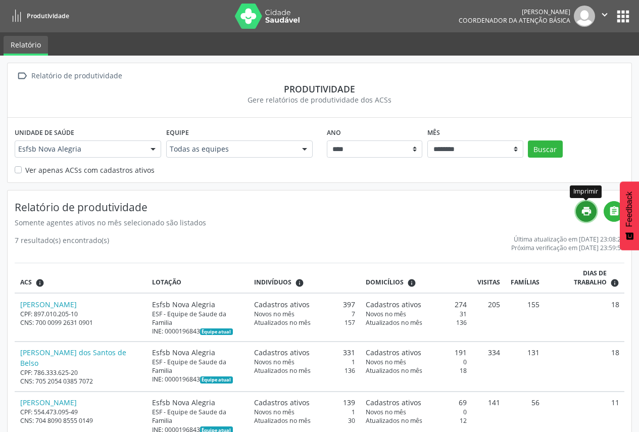
click at [586, 216] on icon "print" at bounding box center [586, 211] width 11 height 11
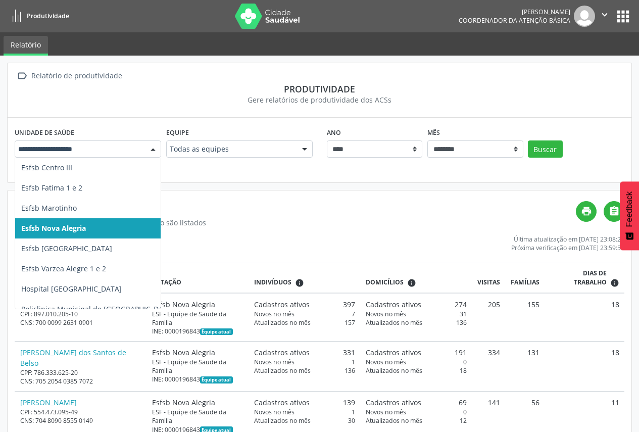
click at [153, 145] on div at bounding box center [153, 149] width 15 height 17
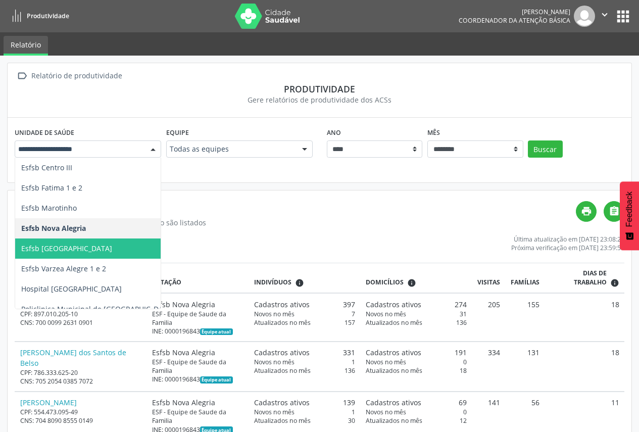
click at [126, 251] on span "Esfsb [GEOGRAPHIC_DATA]" at bounding box center [136, 249] width 242 height 20
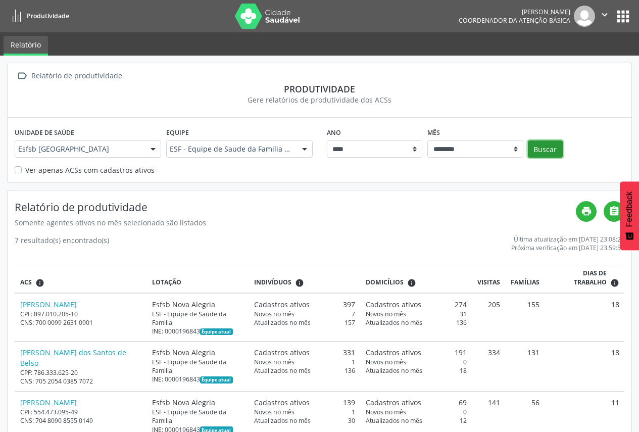
click at [541, 151] on button "Buscar" at bounding box center [545, 149] width 35 height 17
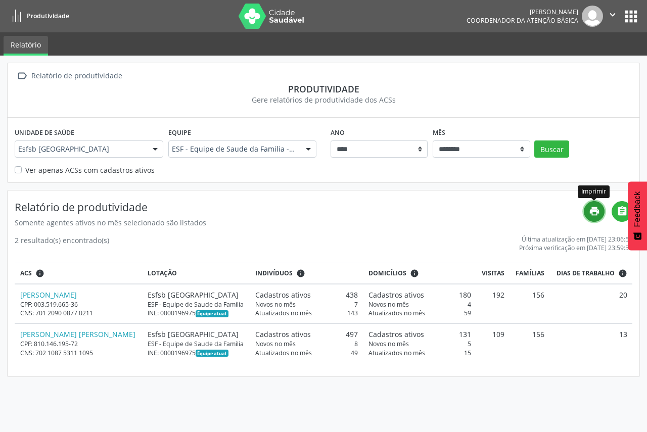
click at [601, 211] on link "print" at bounding box center [594, 211] width 21 height 21
click at [153, 146] on div at bounding box center [155, 149] width 15 height 17
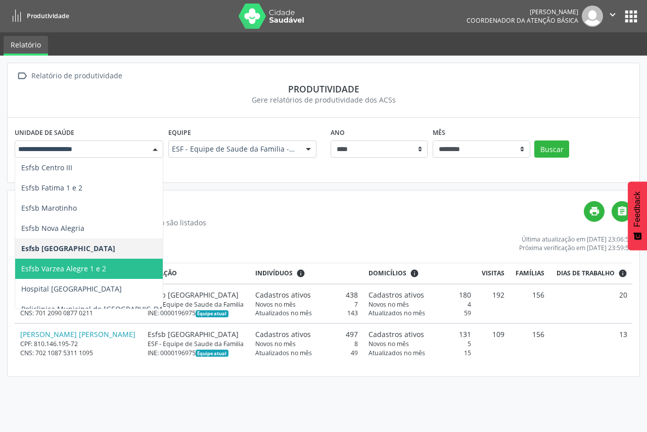
click at [127, 271] on span "Esfsb Varzea Alegre 1 e 2" at bounding box center [136, 269] width 242 height 20
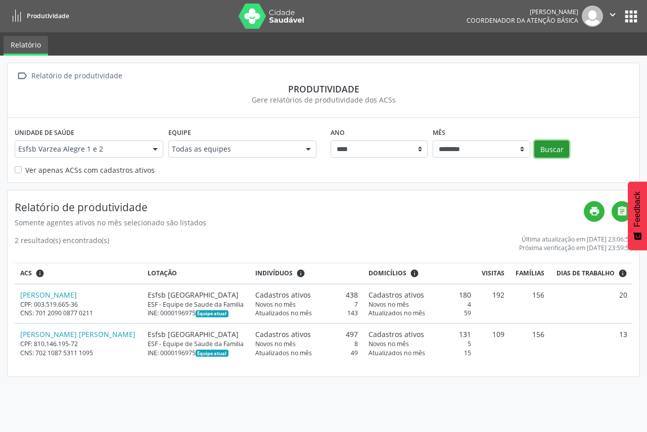
click at [556, 150] on button "Buscar" at bounding box center [551, 149] width 35 height 17
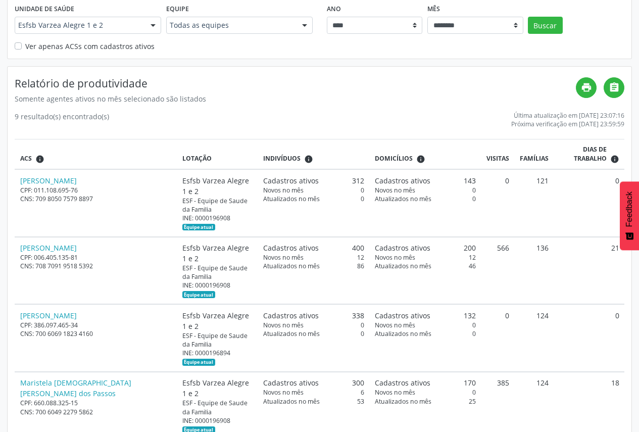
scroll to position [63, 0]
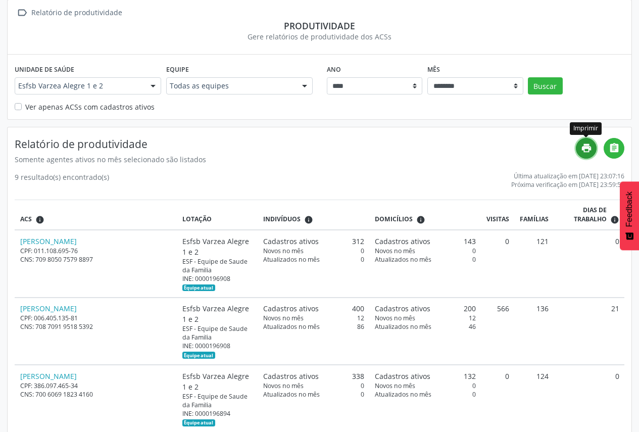
click at [578, 149] on link "print" at bounding box center [586, 148] width 21 height 21
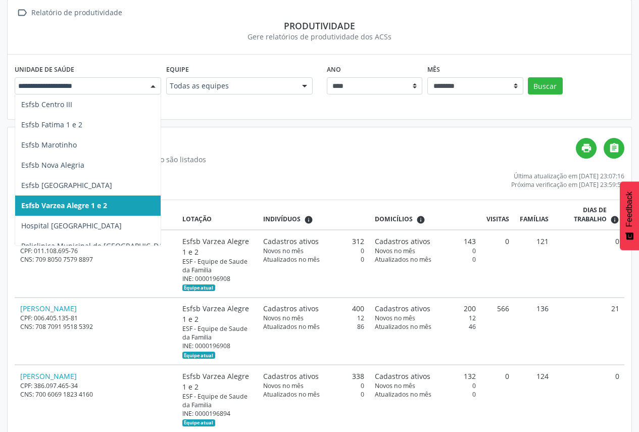
click at [151, 88] on div at bounding box center [153, 86] width 15 height 17
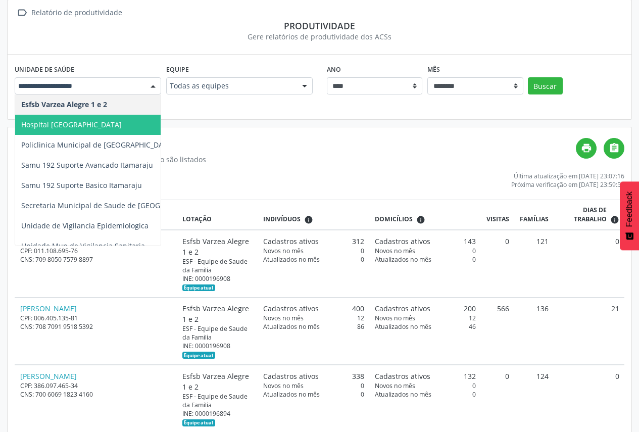
scroll to position [625, 0]
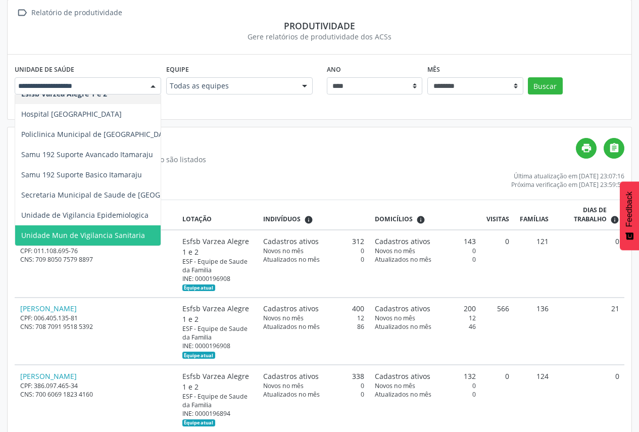
click at [135, 225] on span "Unidade Mun de Vigilancia Sanitaria" at bounding box center [136, 235] width 242 height 20
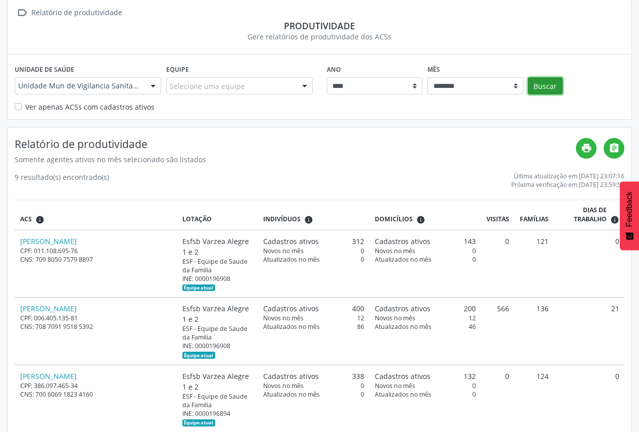
click at [536, 84] on button "Buscar" at bounding box center [545, 85] width 35 height 17
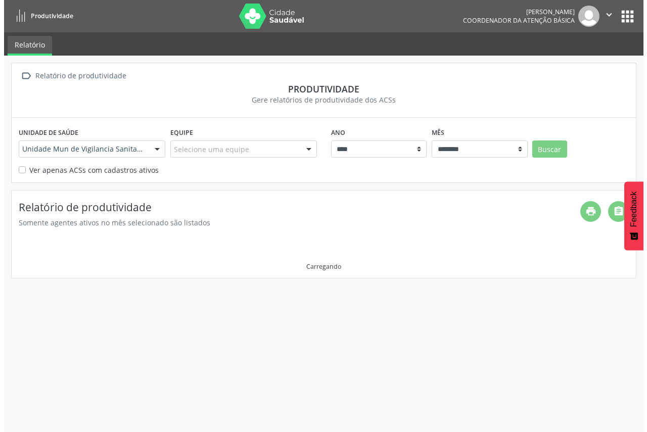
scroll to position [0, 0]
